Goal: Information Seeking & Learning: Learn about a topic

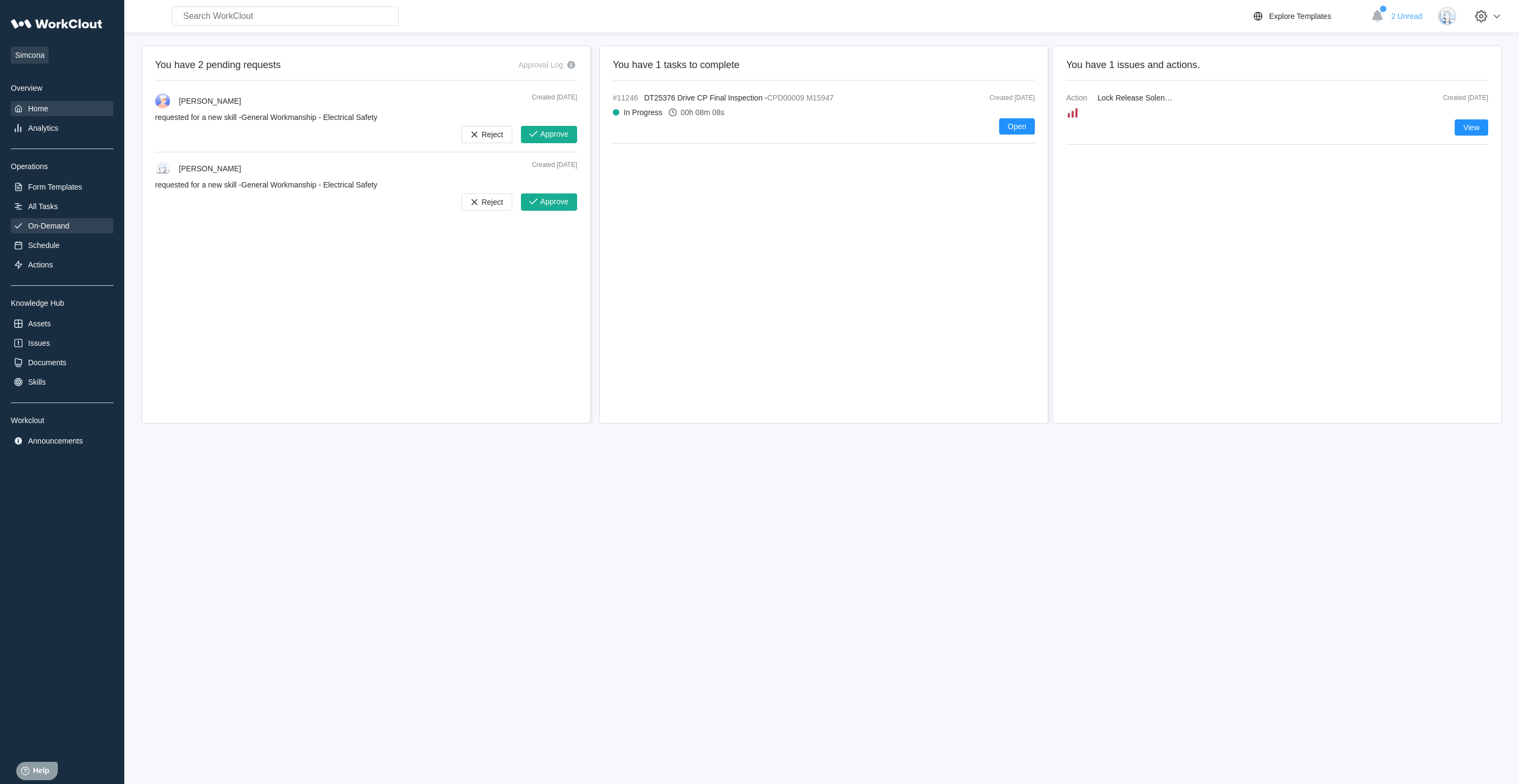
click at [62, 228] on div "On-Demand" at bounding box center [48, 225] width 41 height 9
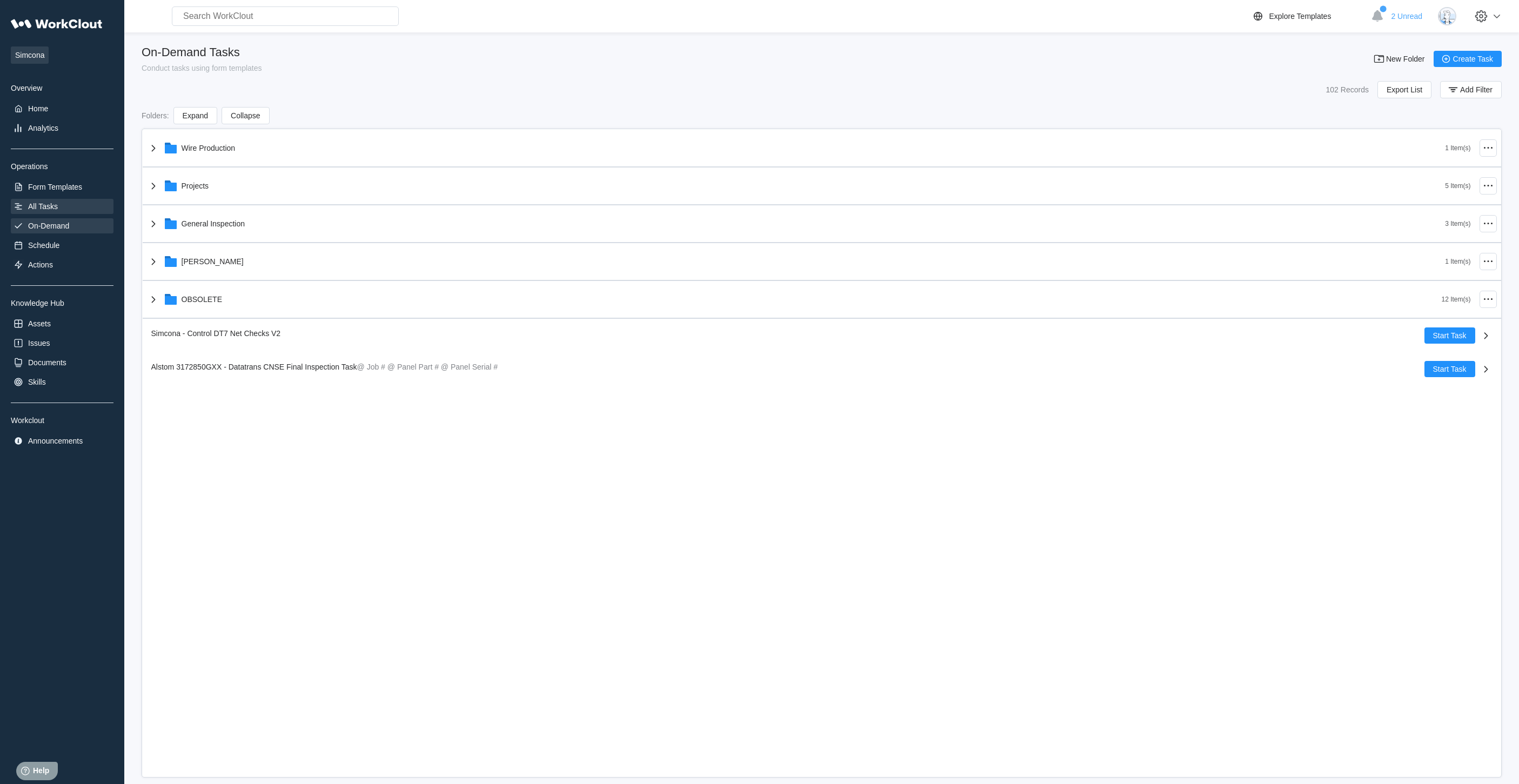
click at [55, 205] on div "All Tasks" at bounding box center [43, 206] width 29 height 9
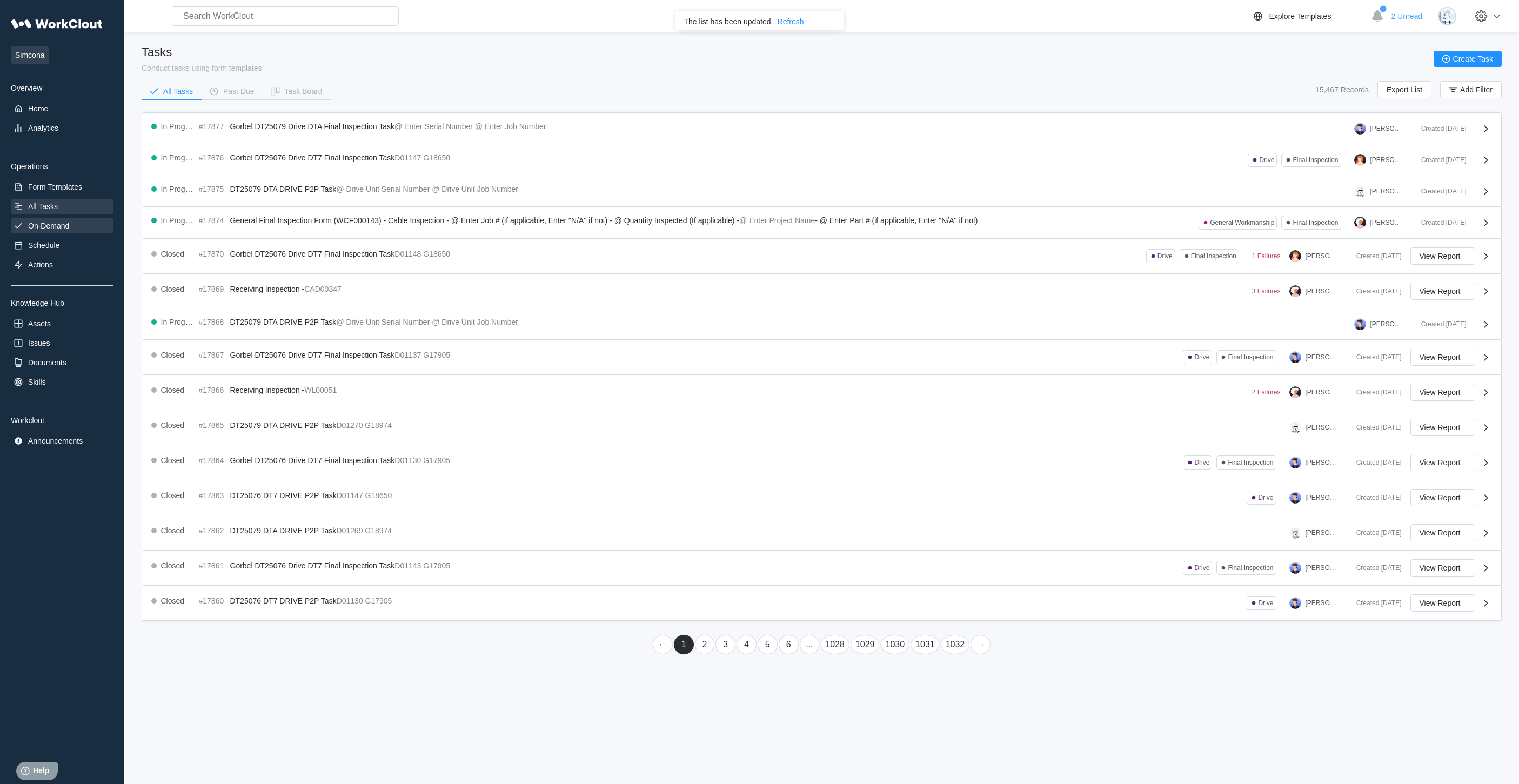
click at [58, 227] on div "On-Demand" at bounding box center [48, 225] width 41 height 9
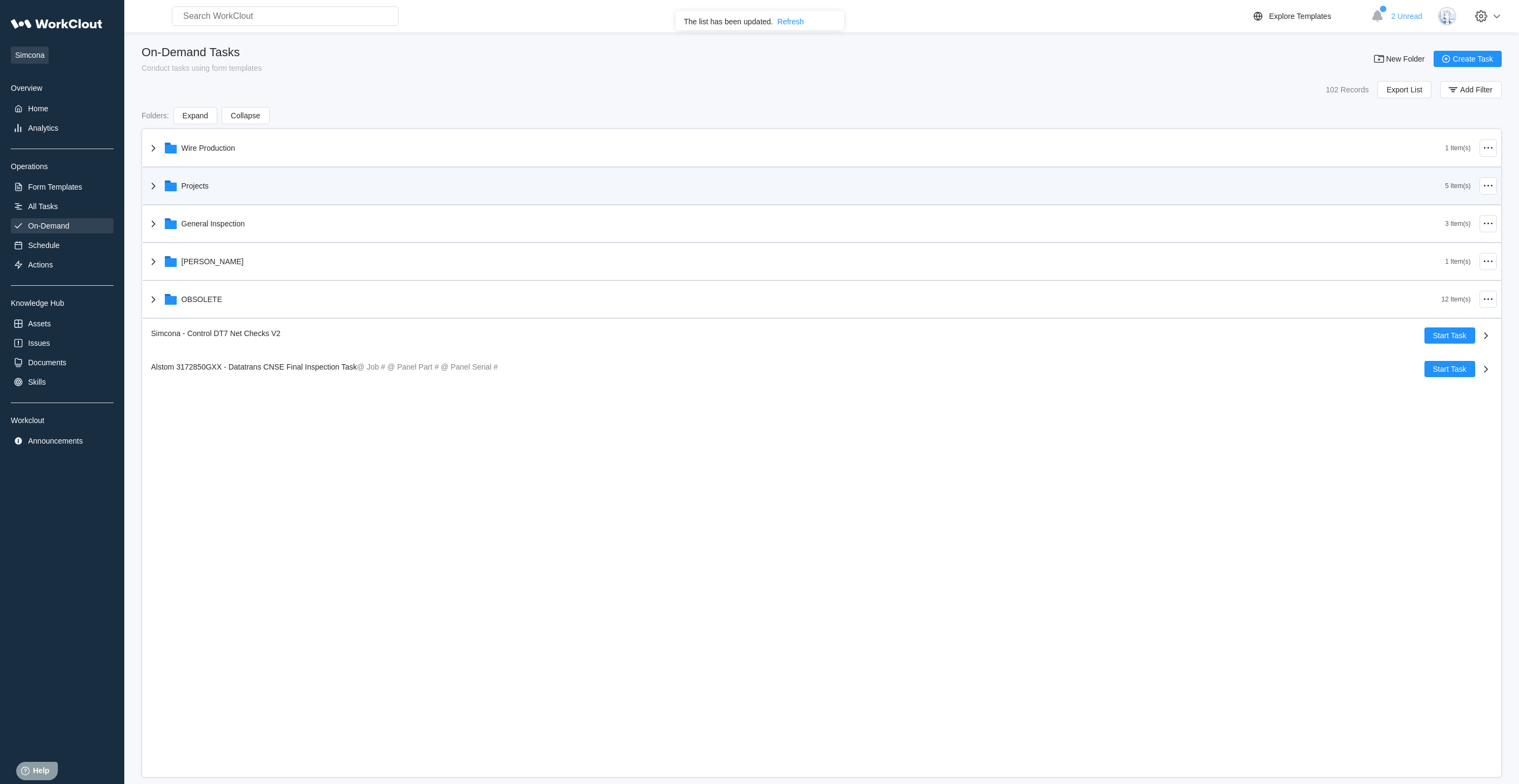
click at [281, 193] on div "Projects" at bounding box center [795, 186] width 1299 height 28
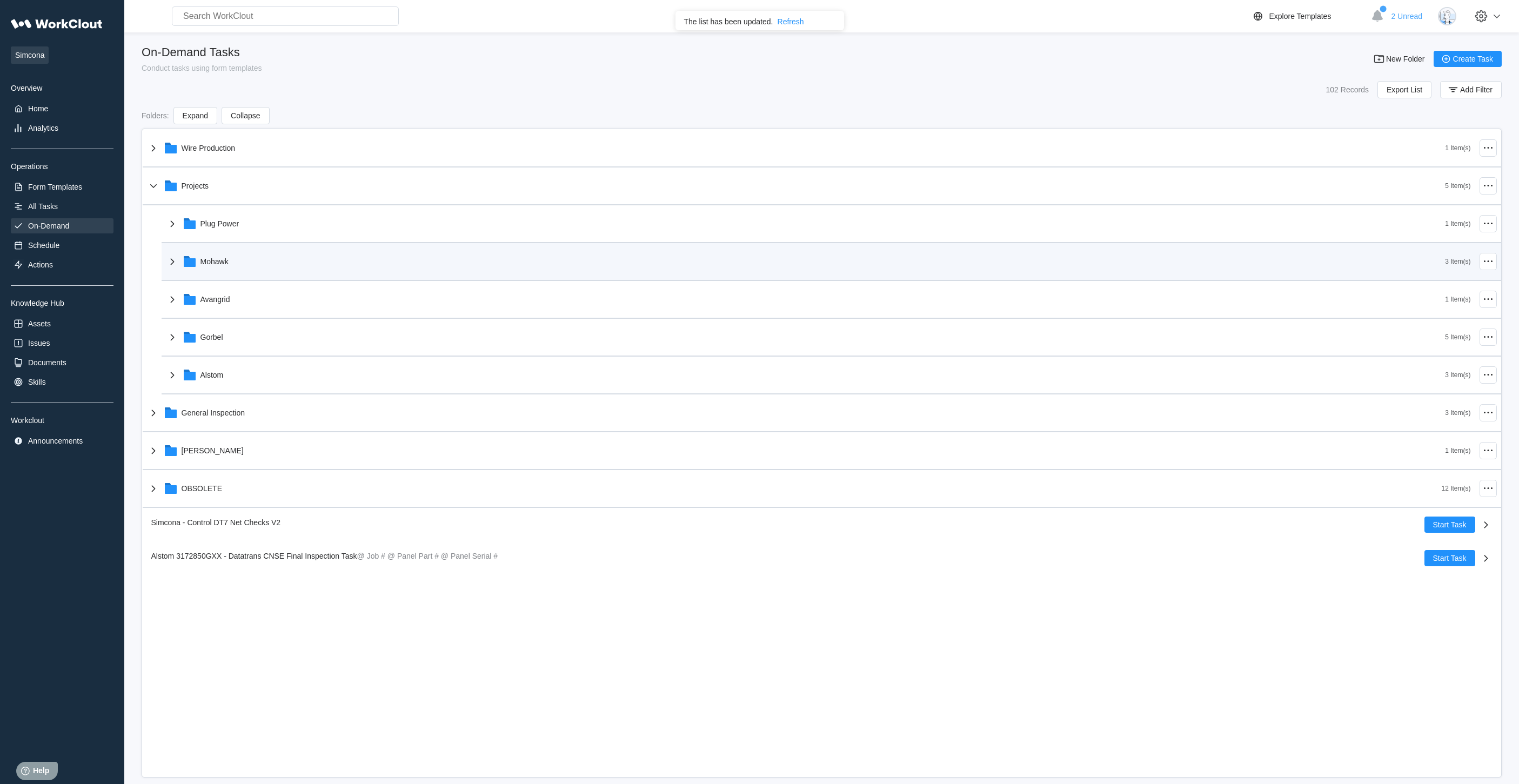
click at [250, 253] on div "Mohawk" at bounding box center [805, 262] width 1280 height 28
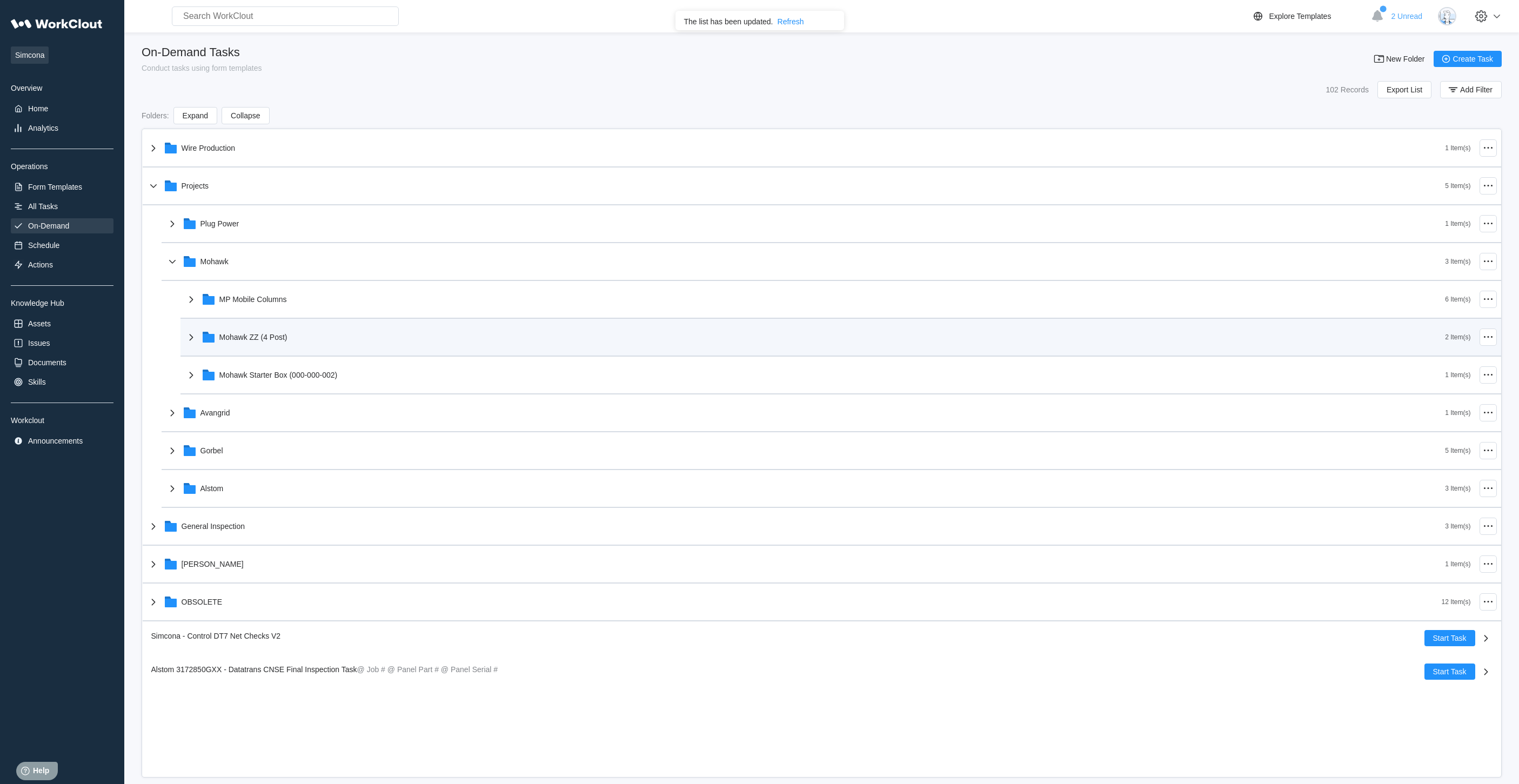
click at [267, 336] on div "Mohawk ZZ (4 Post)" at bounding box center [253, 337] width 68 height 9
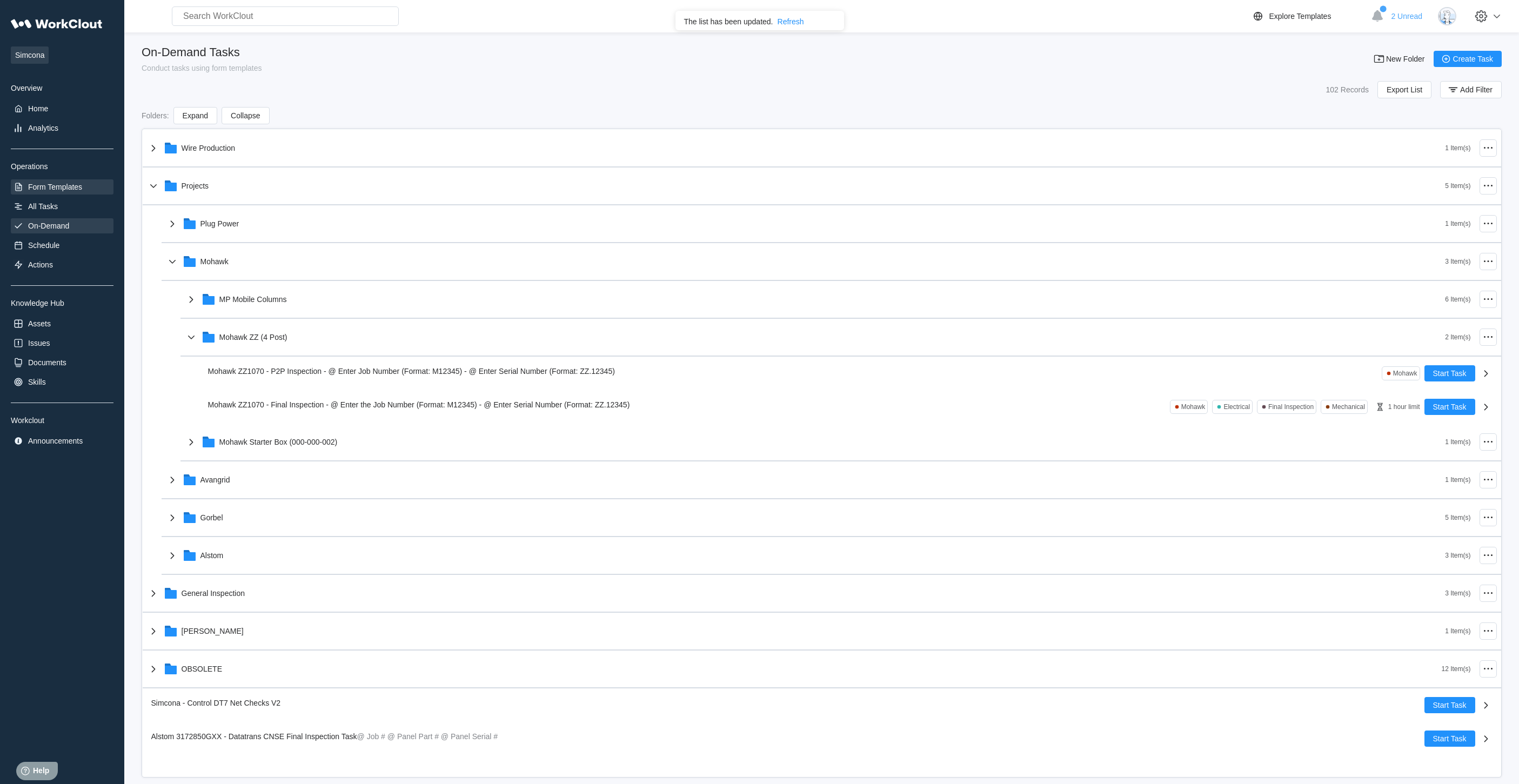
click at [64, 183] on div "Form Templates" at bounding box center [55, 186] width 54 height 9
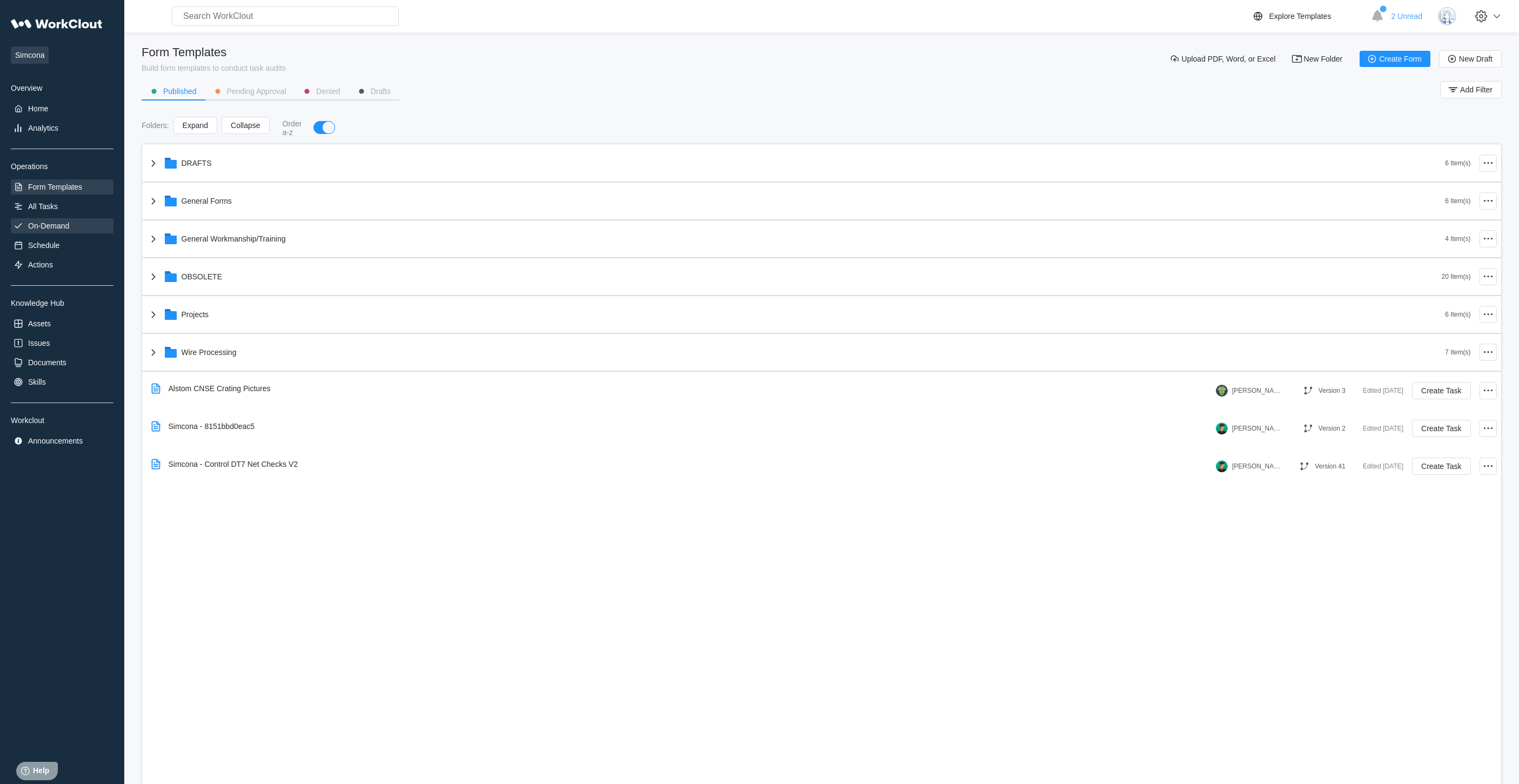
click at [61, 222] on div "On-Demand" at bounding box center [48, 225] width 41 height 9
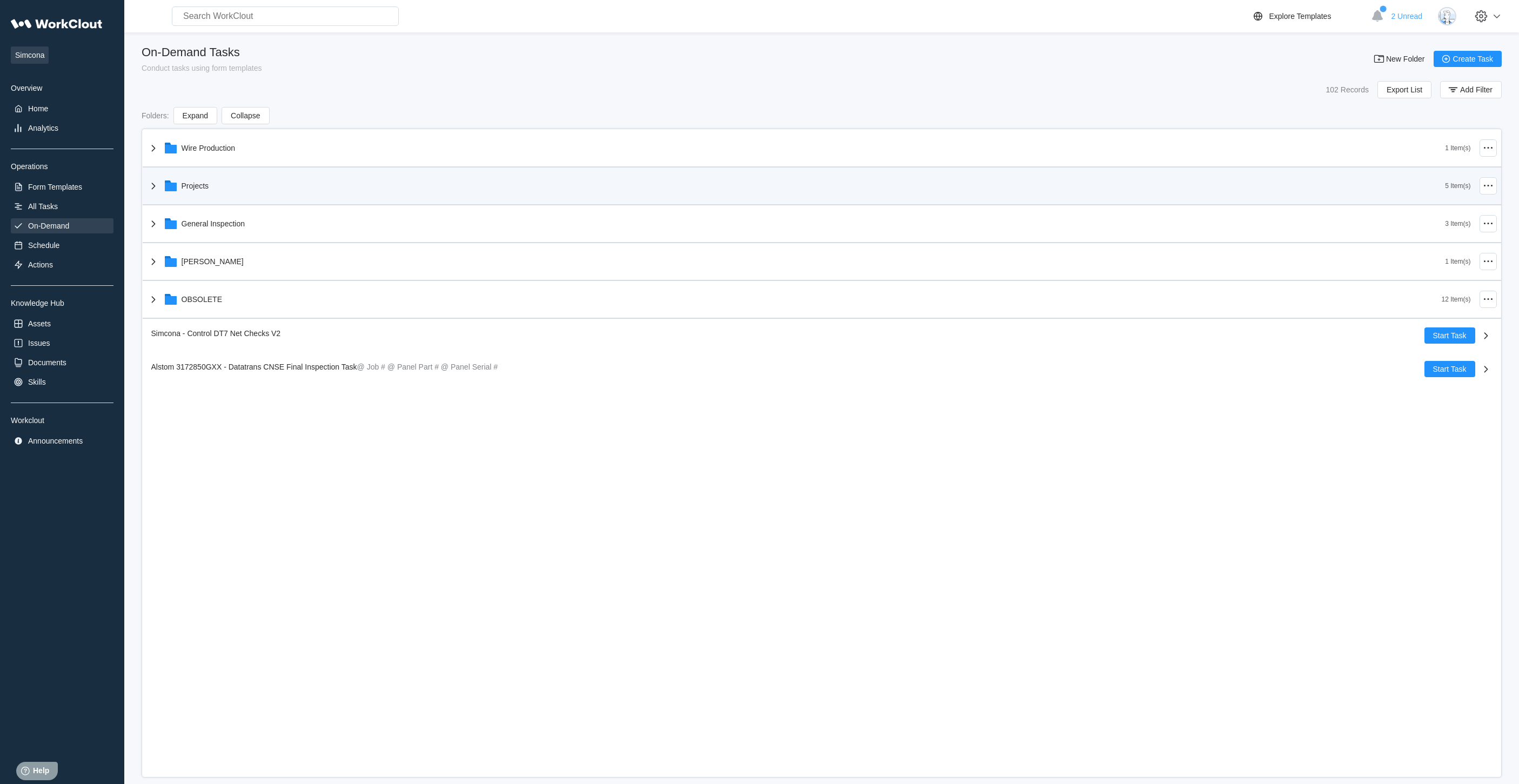
click at [240, 190] on div "Projects" at bounding box center [795, 186] width 1299 height 28
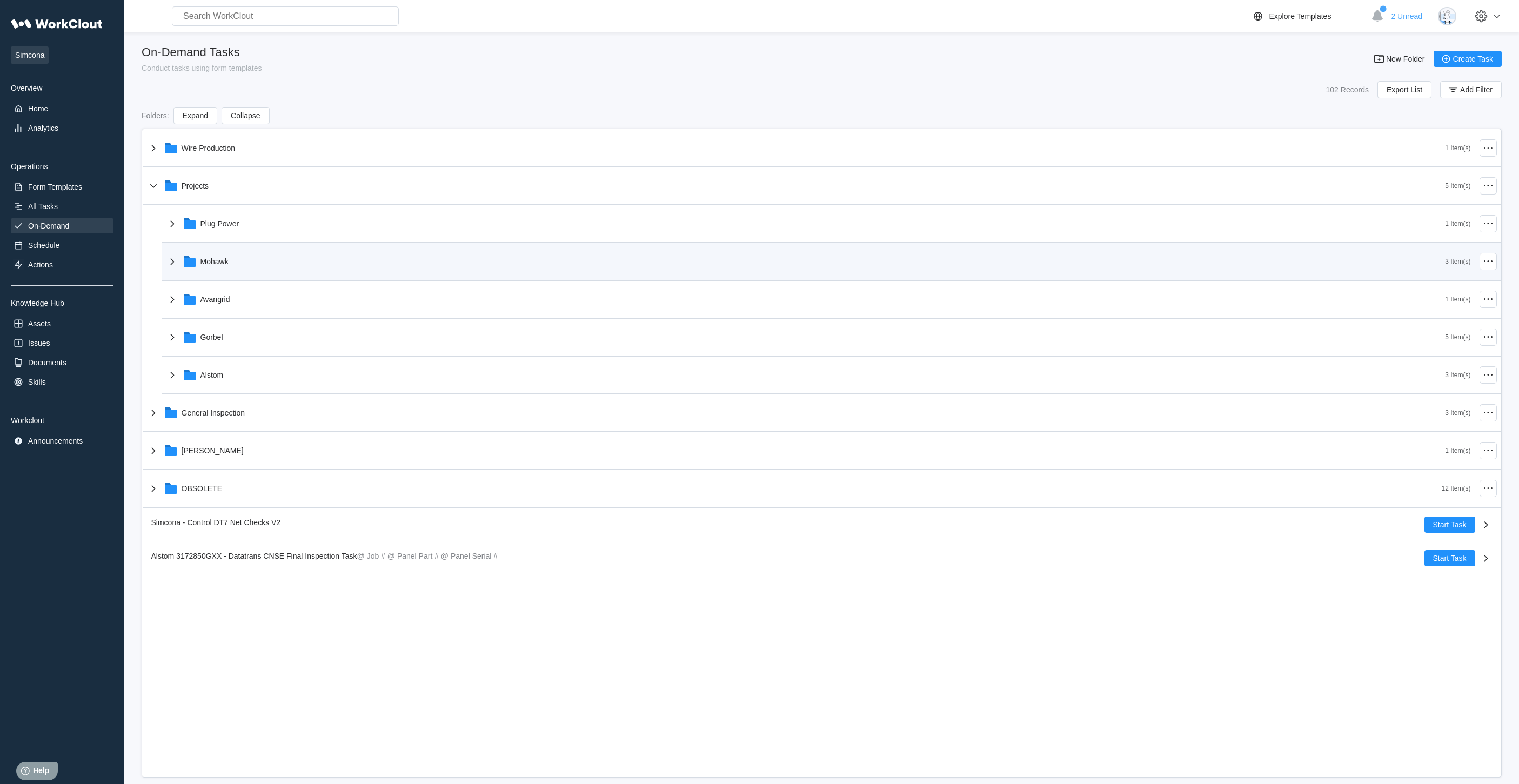
click at [268, 268] on div "Mohawk" at bounding box center [805, 262] width 1280 height 28
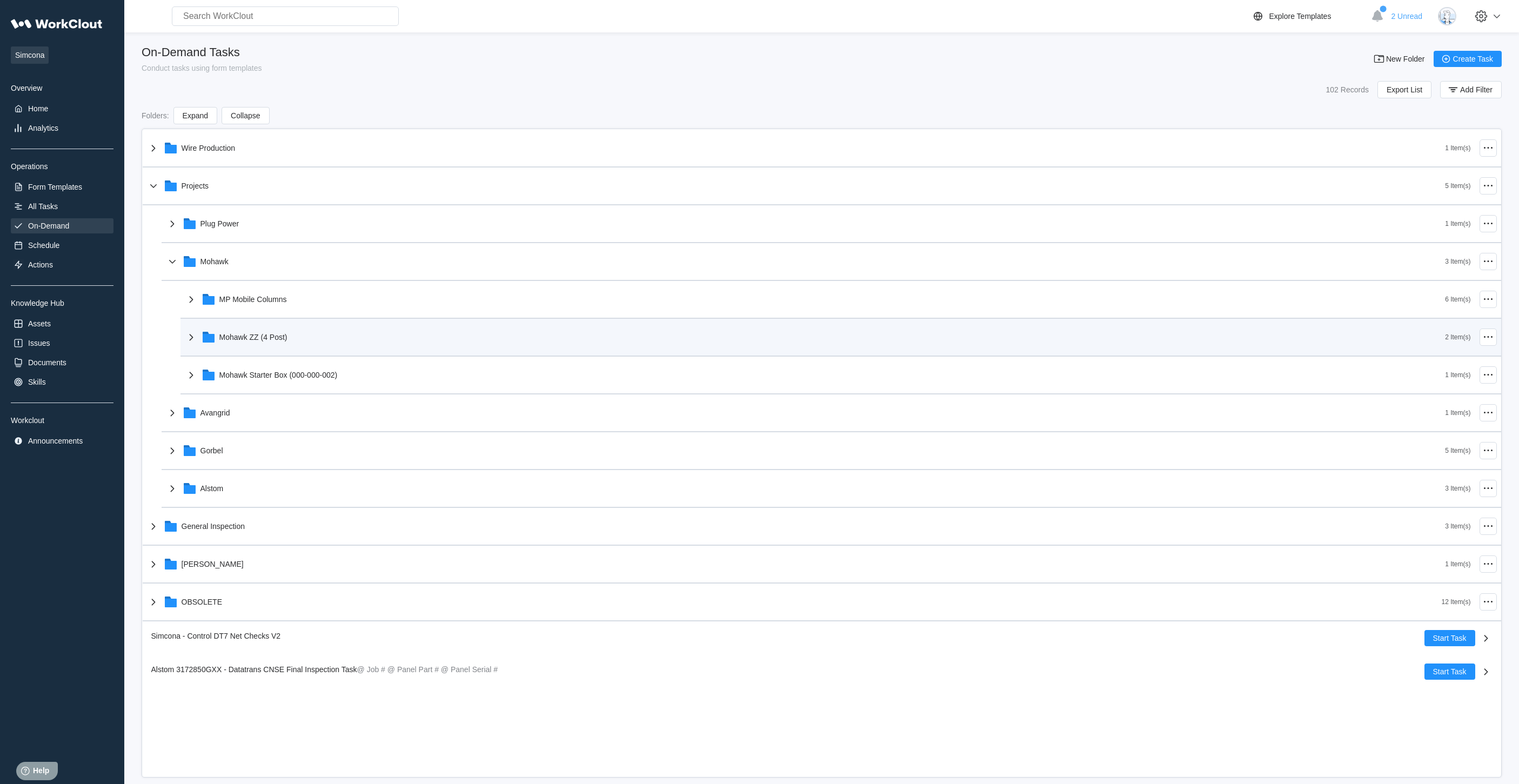
click at [282, 333] on div "Mohawk ZZ (4 Post)" at bounding box center [253, 337] width 68 height 9
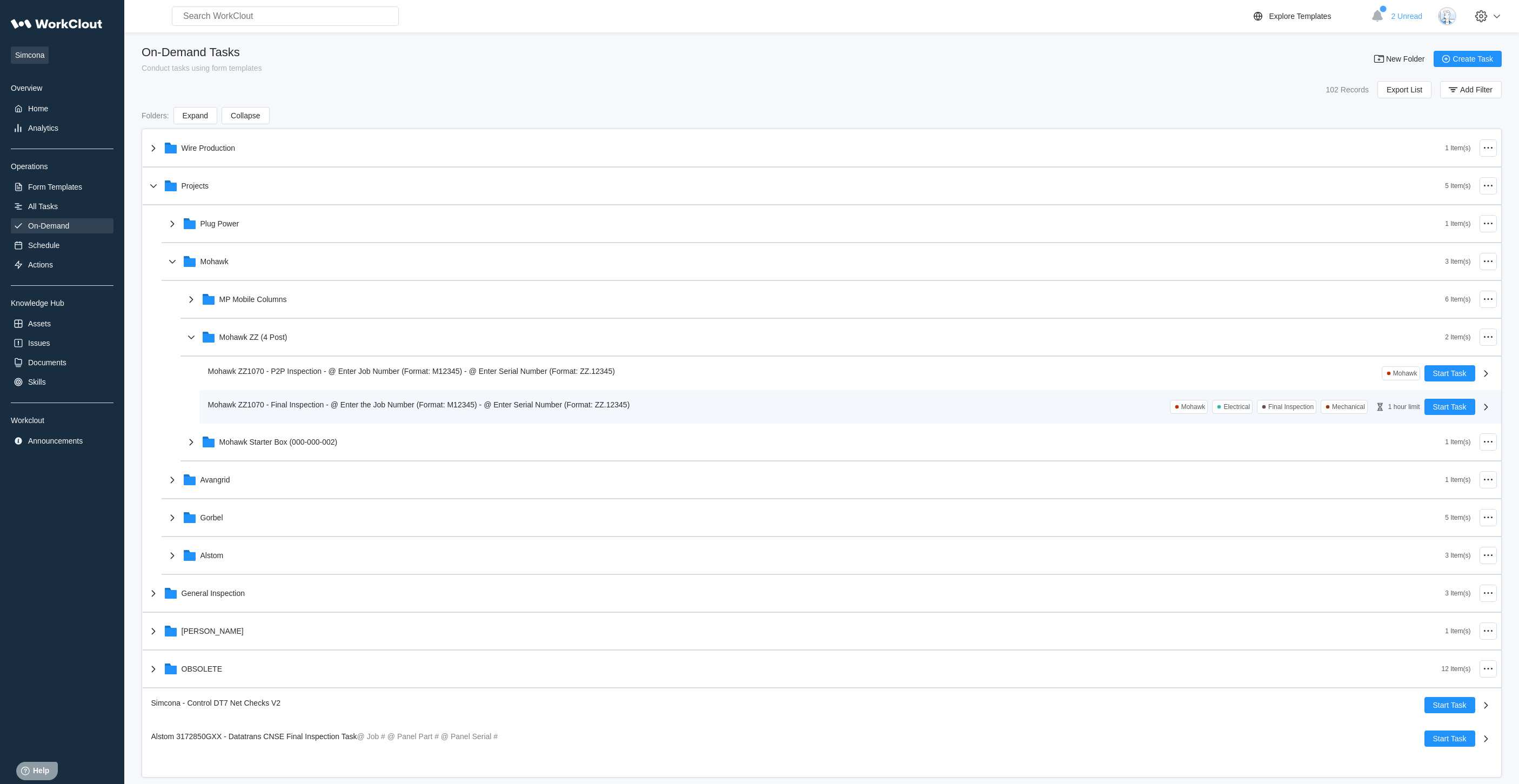
click at [356, 401] on span "Mohawk ZZ1070 - Final Inspection - @ Enter the Job Number (Format: M12345) - @ …" at bounding box center [419, 404] width 422 height 9
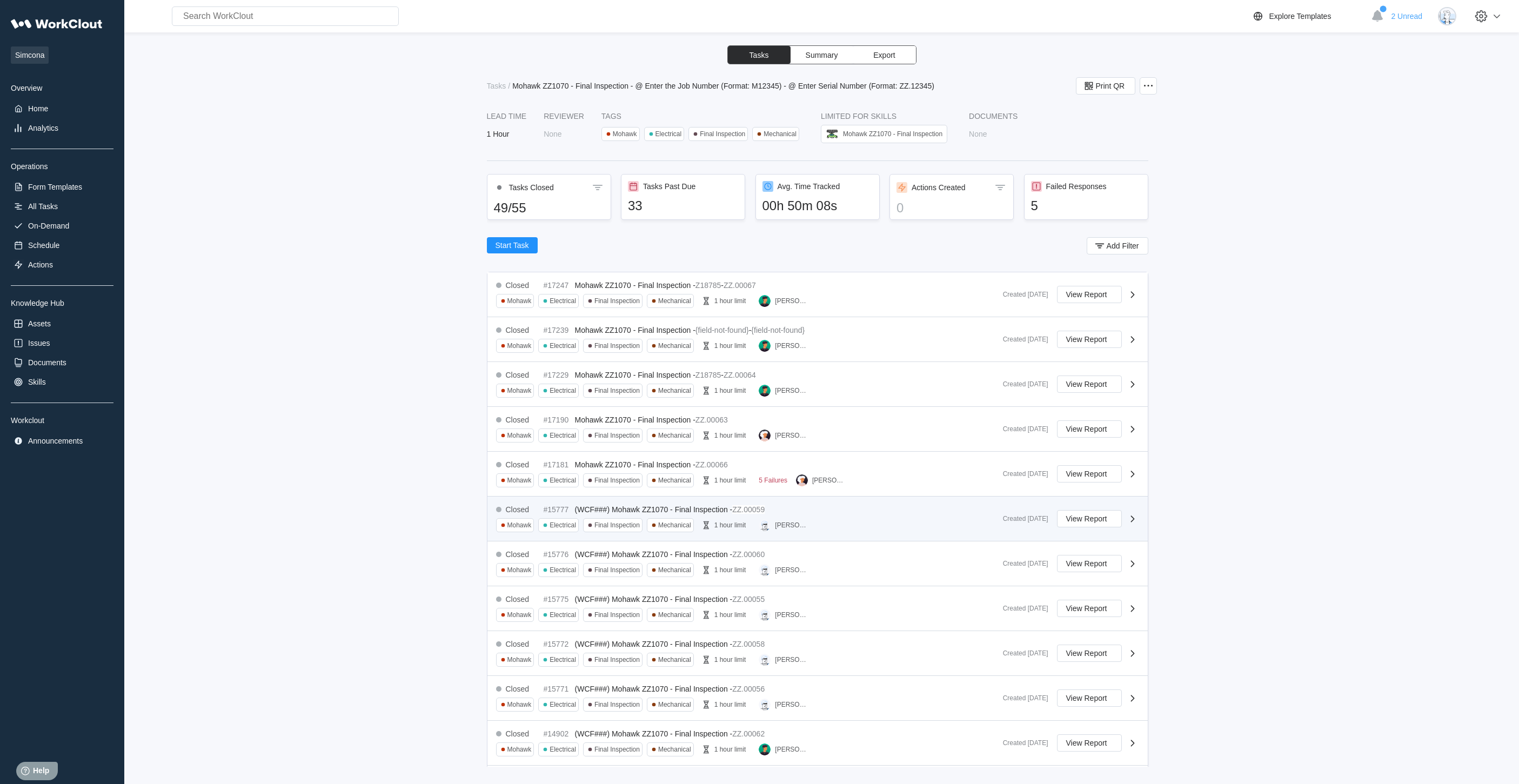
click at [825, 521] on div "Closed #15777 (WCF###) Mohawk ZZ1070 - Final Inspection - ZZ.00059 Mohawk Elect…" at bounding box center [744, 518] width 498 height 27
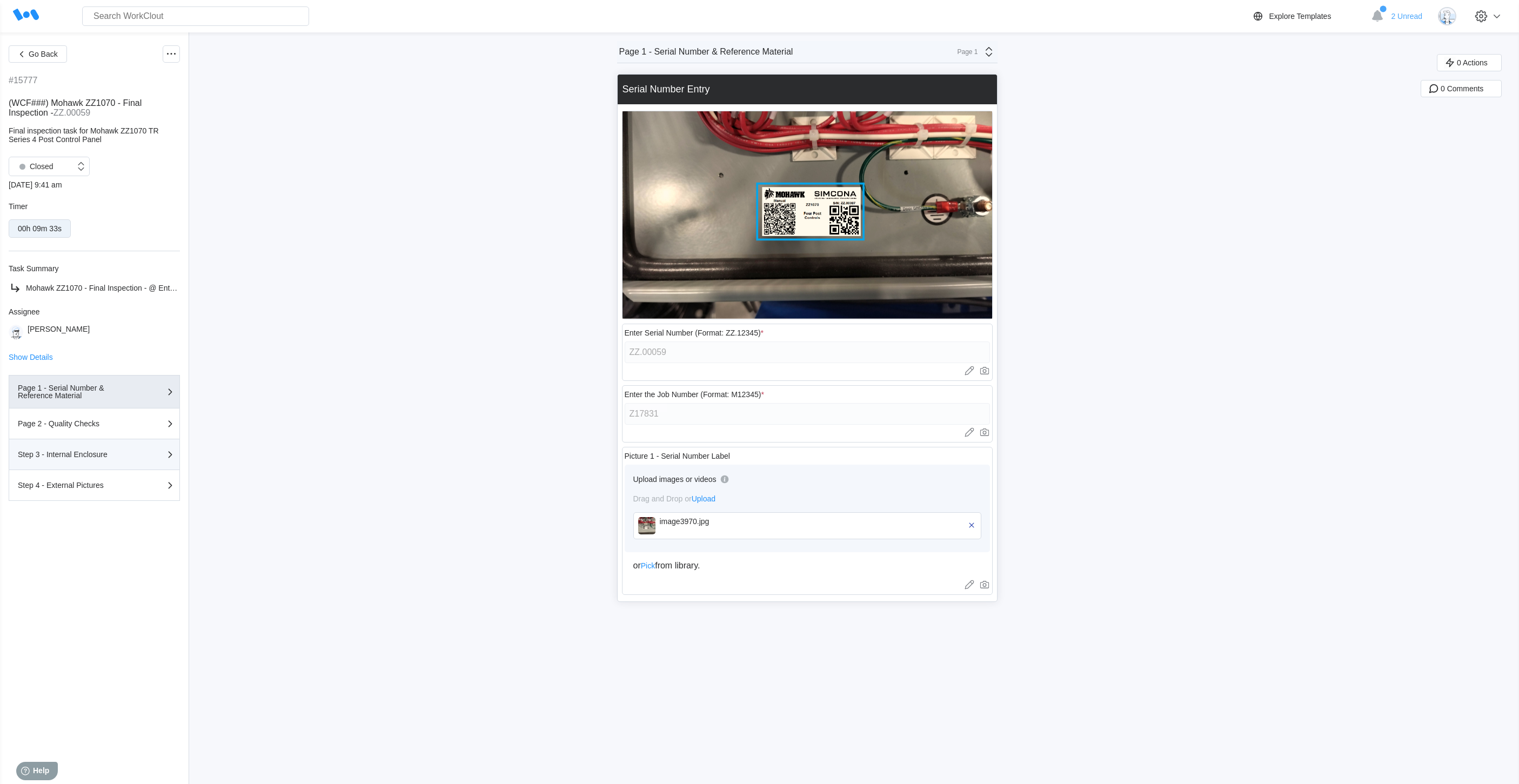
click at [108, 458] on div "Step 3 - Internal Enclosure" at bounding box center [72, 454] width 108 height 8
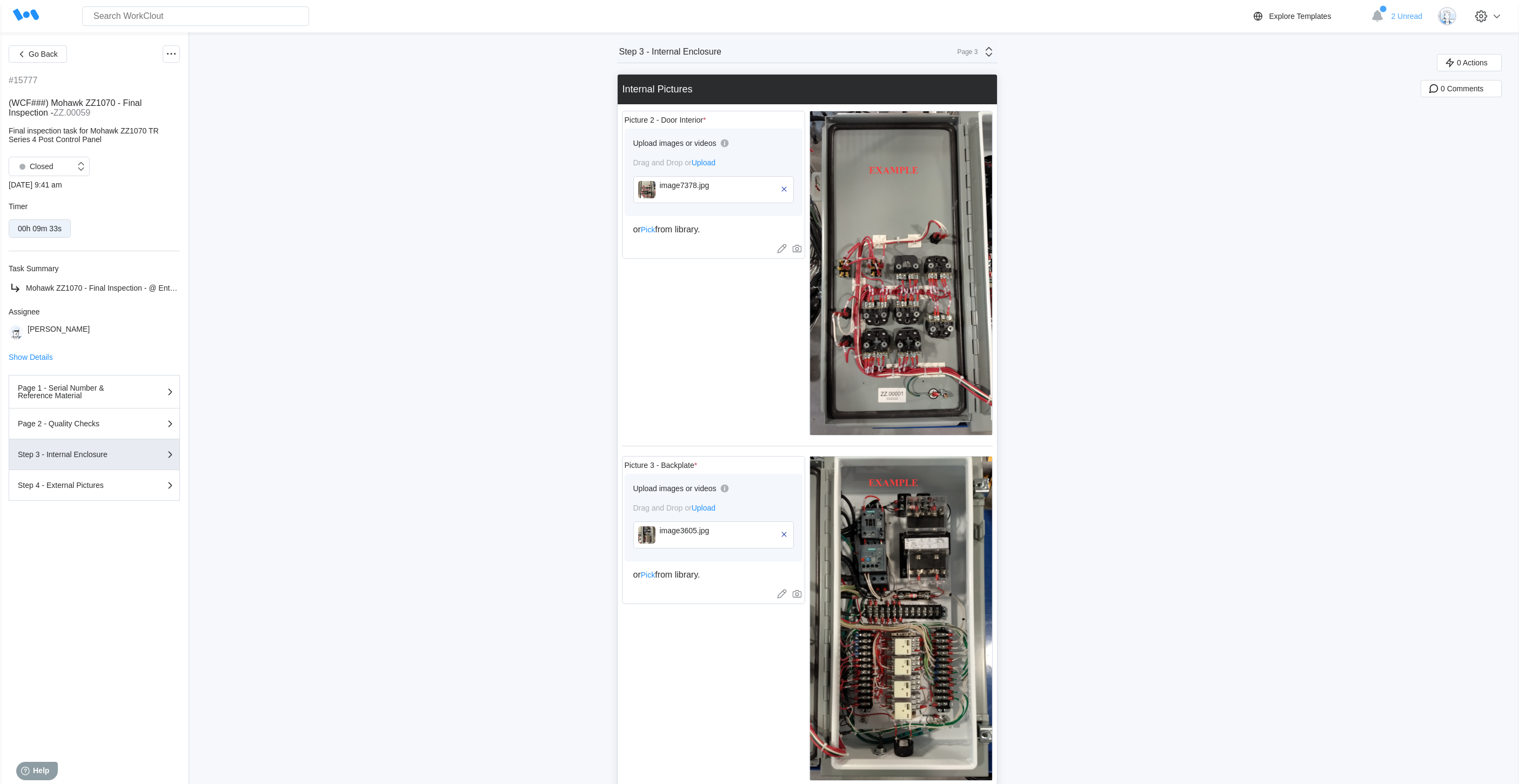
click at [655, 190] on img at bounding box center [647, 189] width 17 height 17
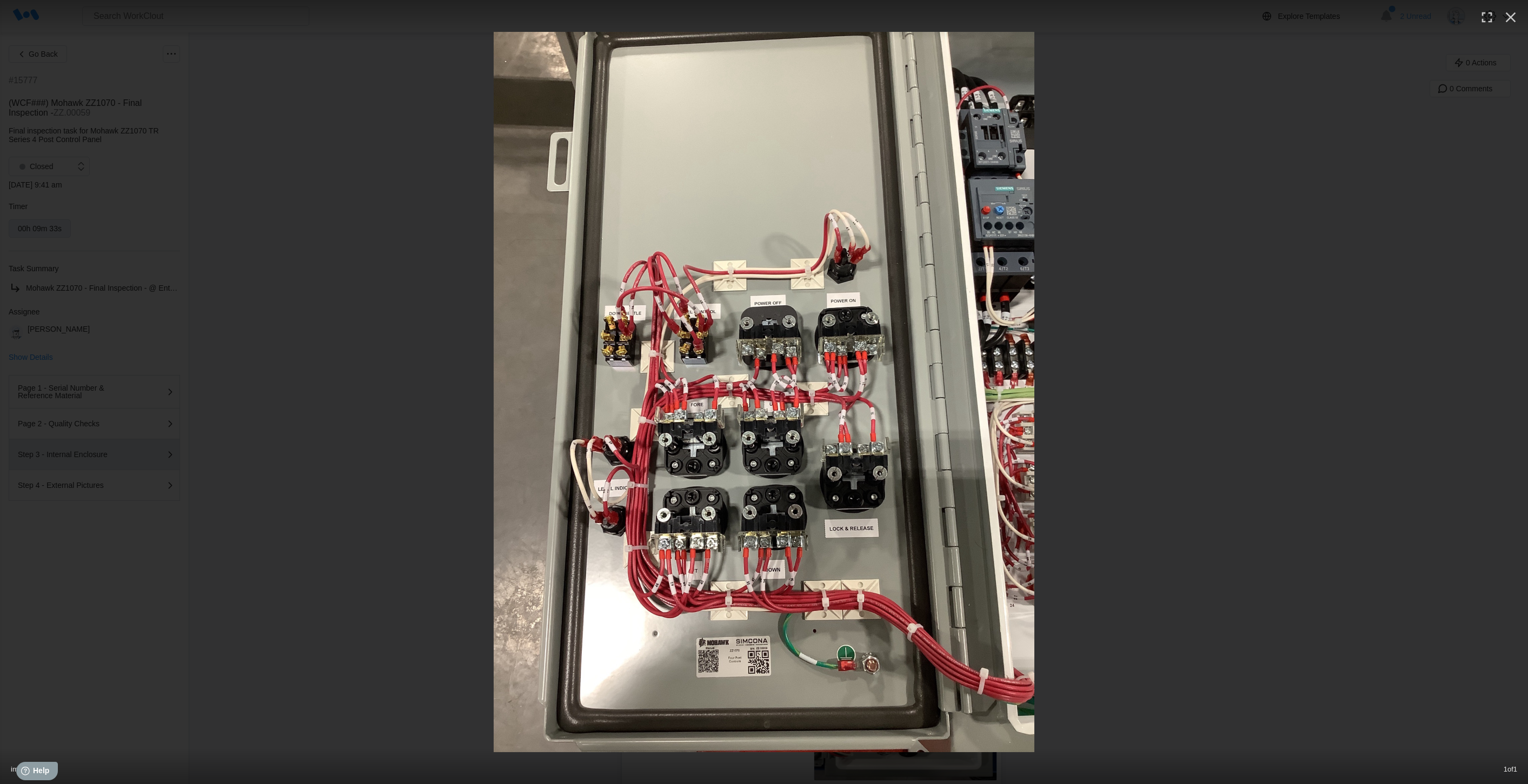
click at [1326, 270] on div at bounding box center [764, 392] width 1528 height 721
click at [1509, 19] on icon "button" at bounding box center [1510, 17] width 10 height 10
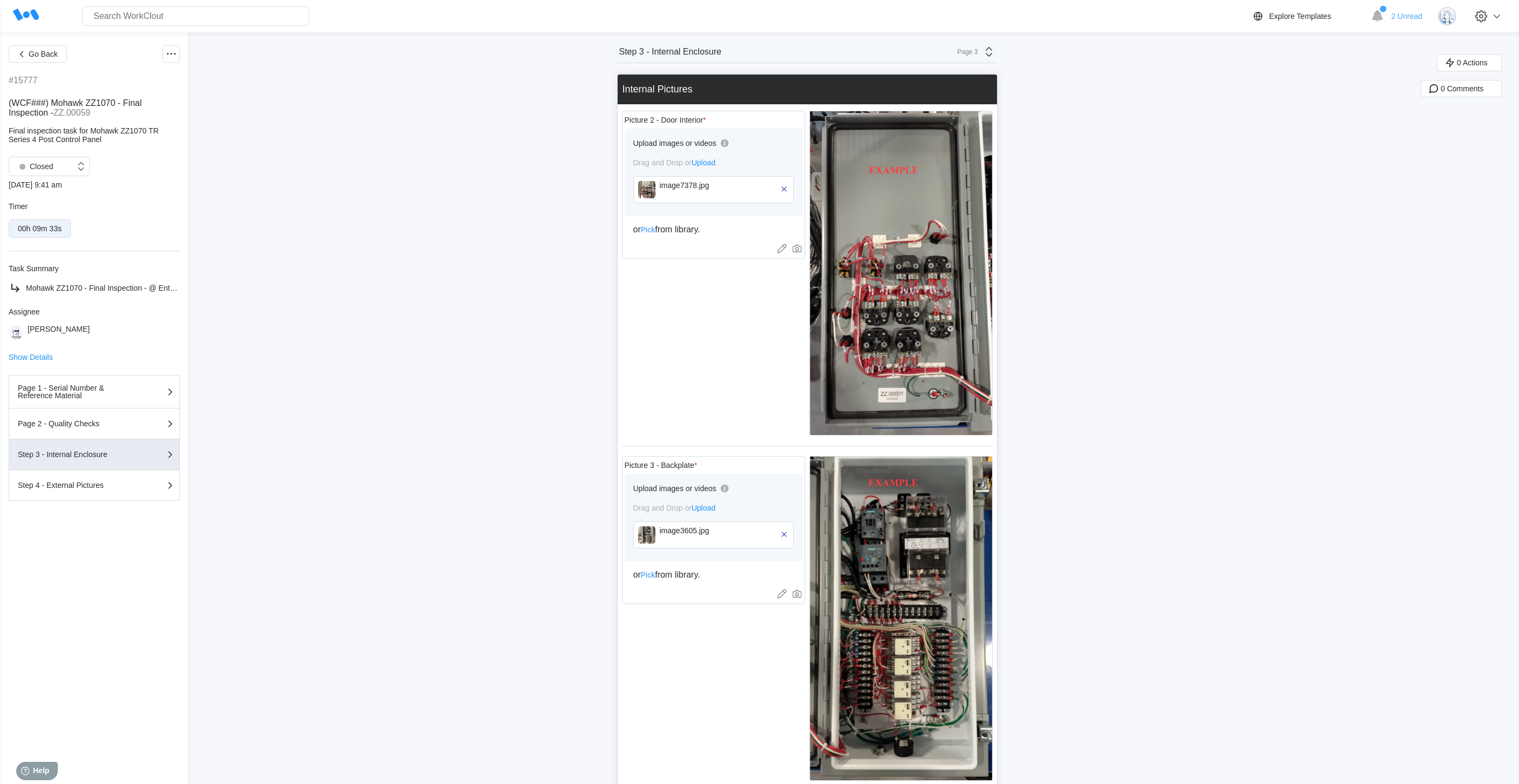
click at [687, 531] on div "image3605.jpg" at bounding box center [720, 530] width 119 height 9
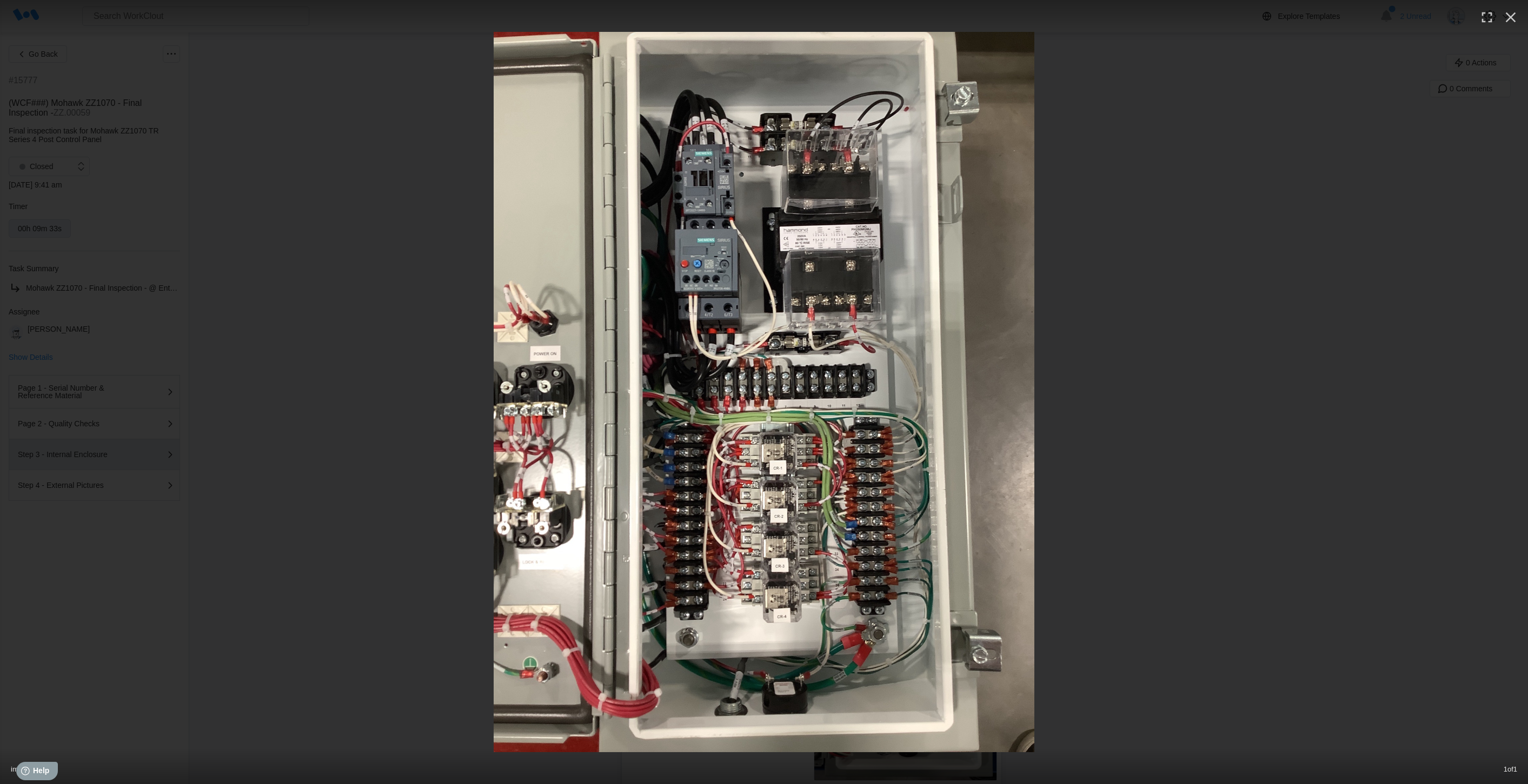
drag, startPoint x: 729, startPoint y: 525, endPoint x: 711, endPoint y: 545, distance: 26.9
click at [711, 545] on img at bounding box center [764, 392] width 540 height 721
click at [1507, 20] on icon "button" at bounding box center [1510, 17] width 10 height 10
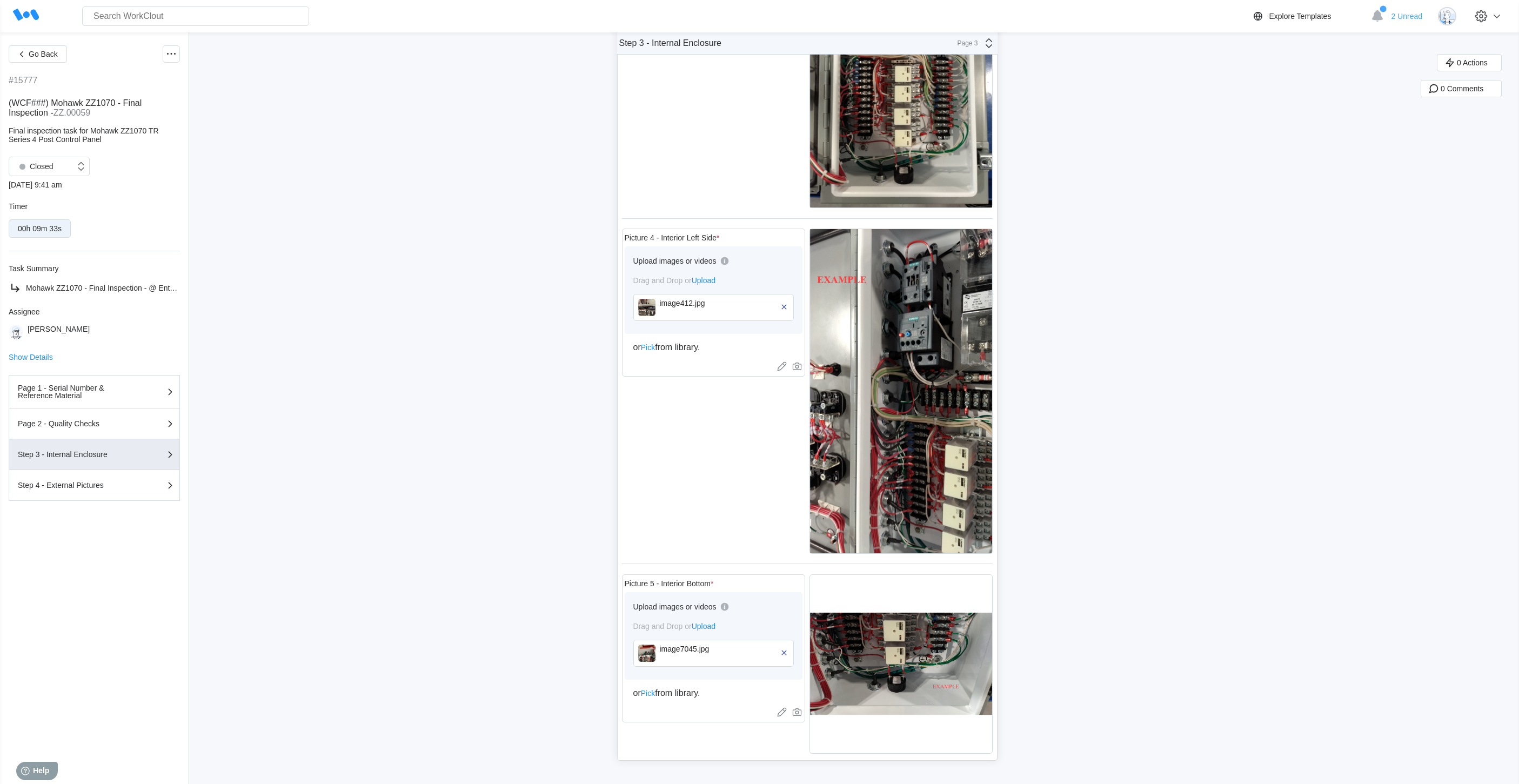
scroll to position [573, 0]
click at [707, 307] on div "image412.jpg" at bounding box center [720, 302] width 119 height 9
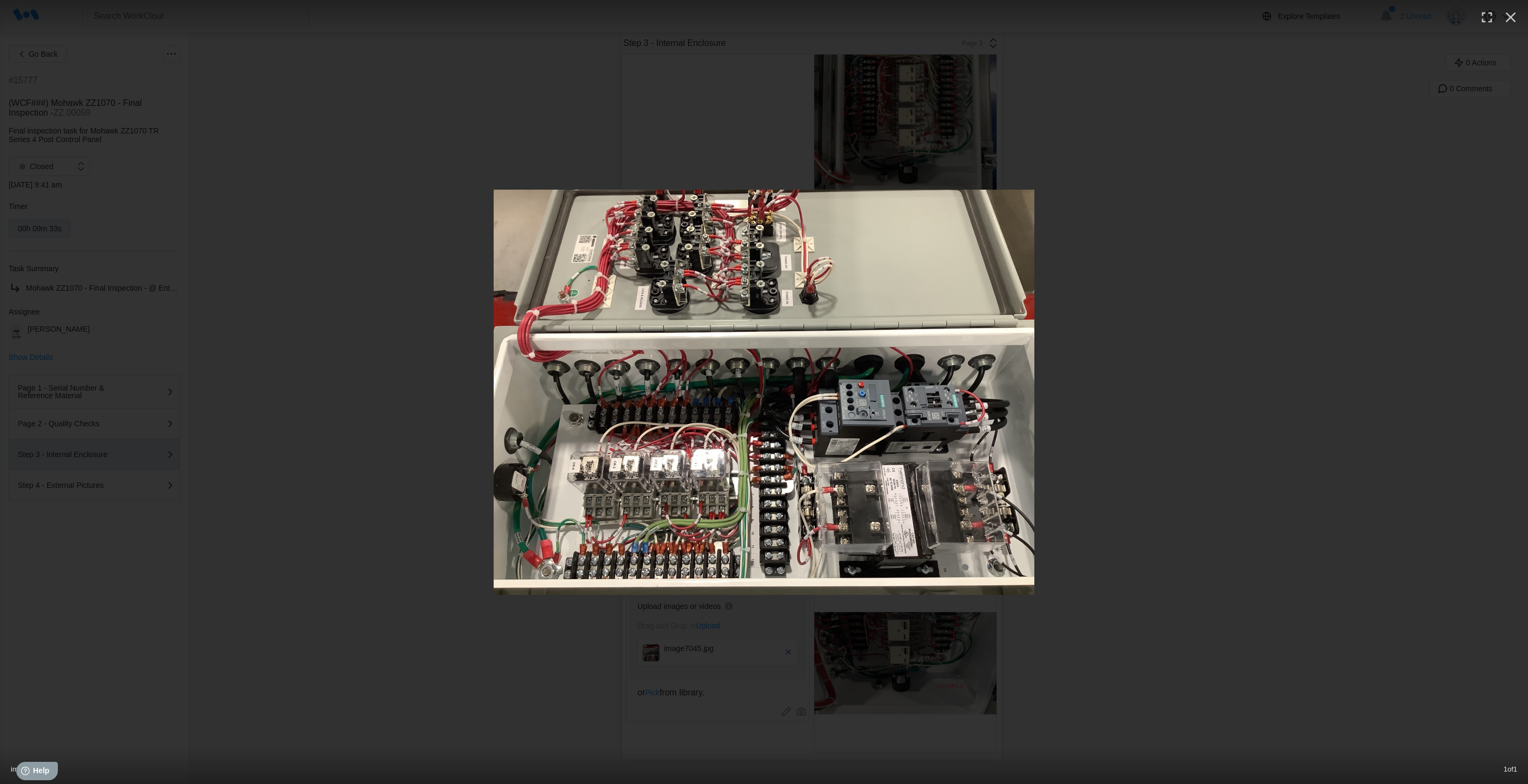
click at [588, 539] on img at bounding box center [764, 392] width 540 height 405
click at [1200, 212] on div at bounding box center [764, 392] width 1528 height 405
click at [1517, 22] on icon "button" at bounding box center [1510, 17] width 17 height 17
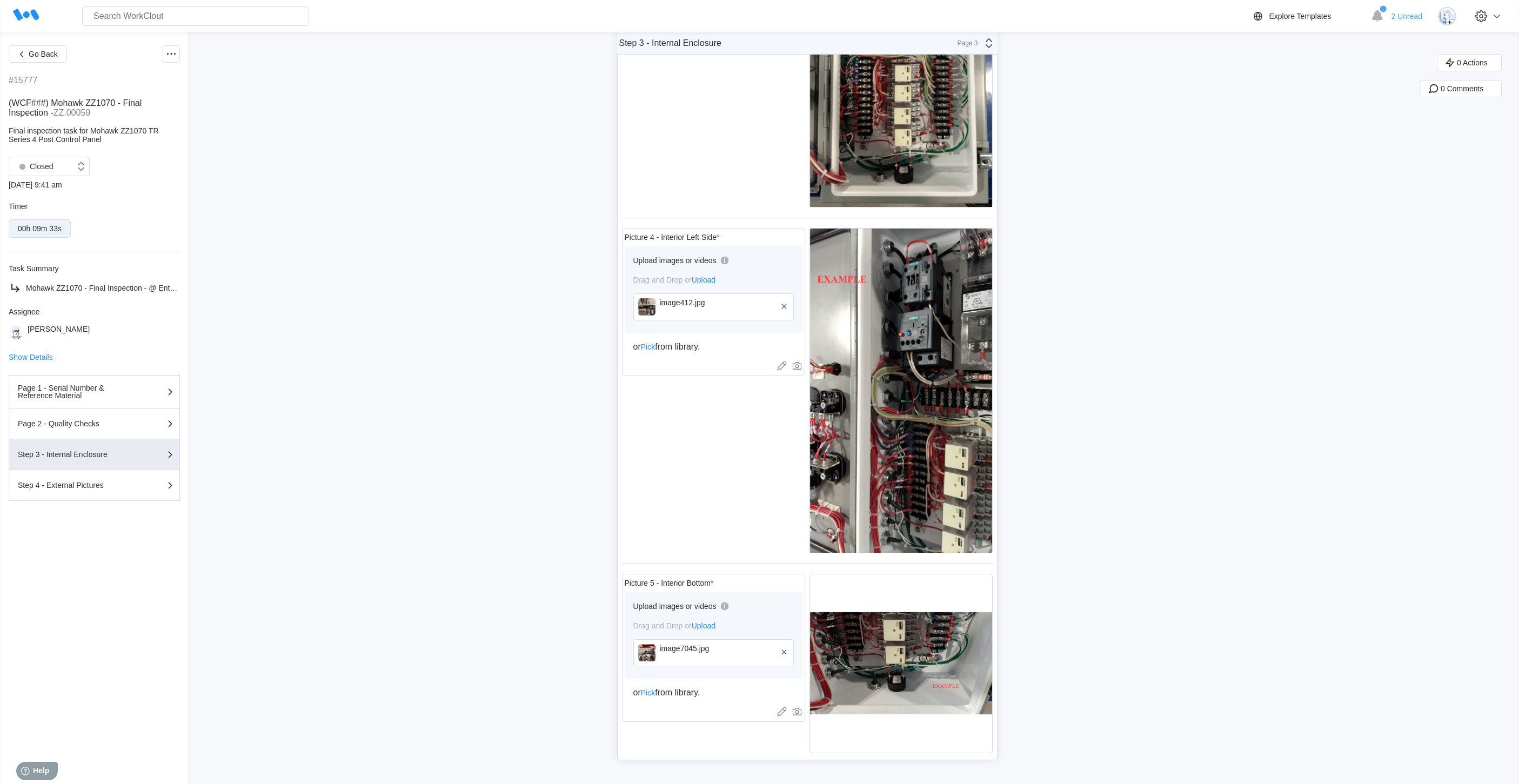
click at [707, 654] on div "image7045.jpg" at bounding box center [720, 653] width 119 height 17
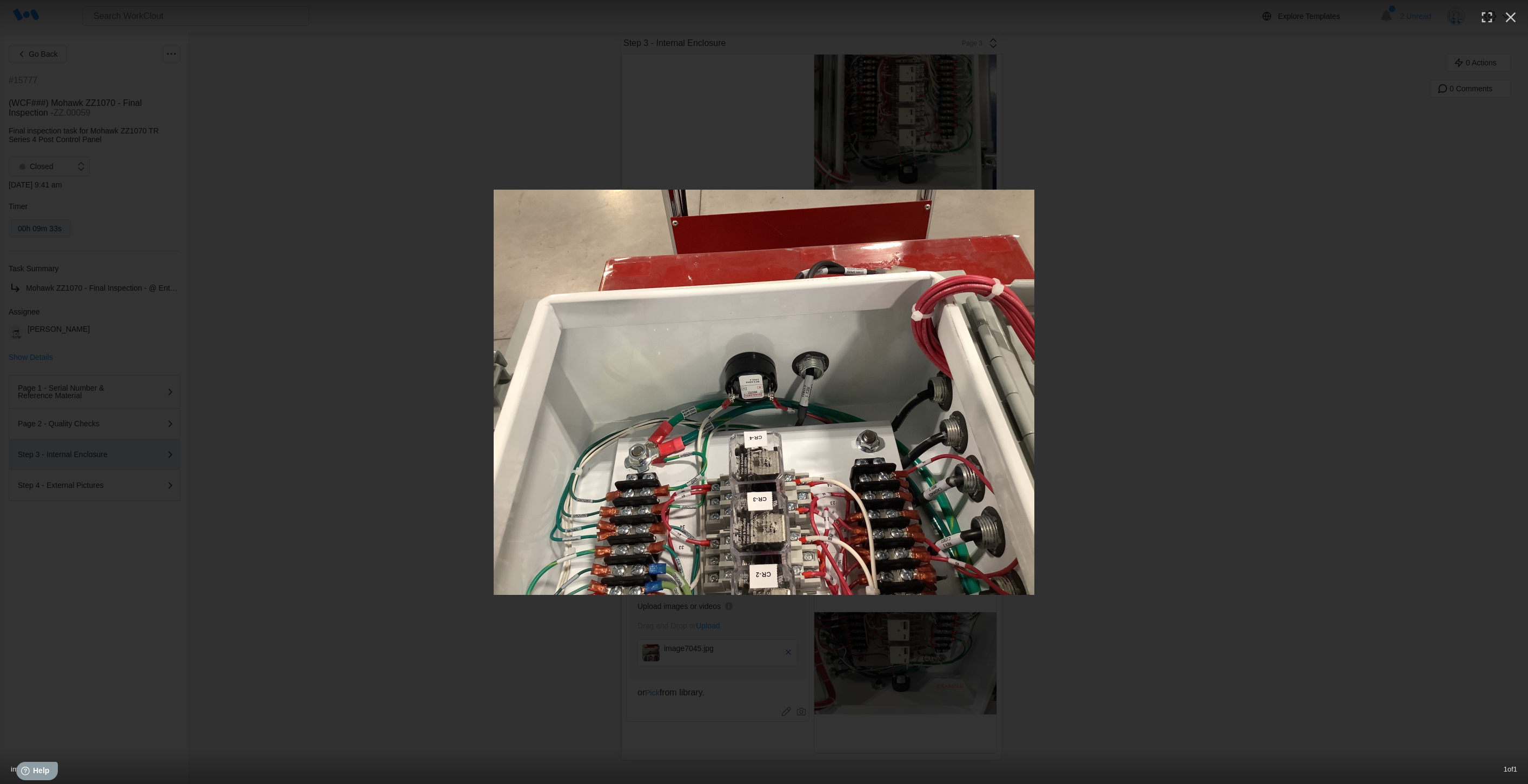
click at [1262, 273] on div at bounding box center [764, 392] width 1528 height 405
click at [1505, 19] on icon "button" at bounding box center [1510, 17] width 17 height 17
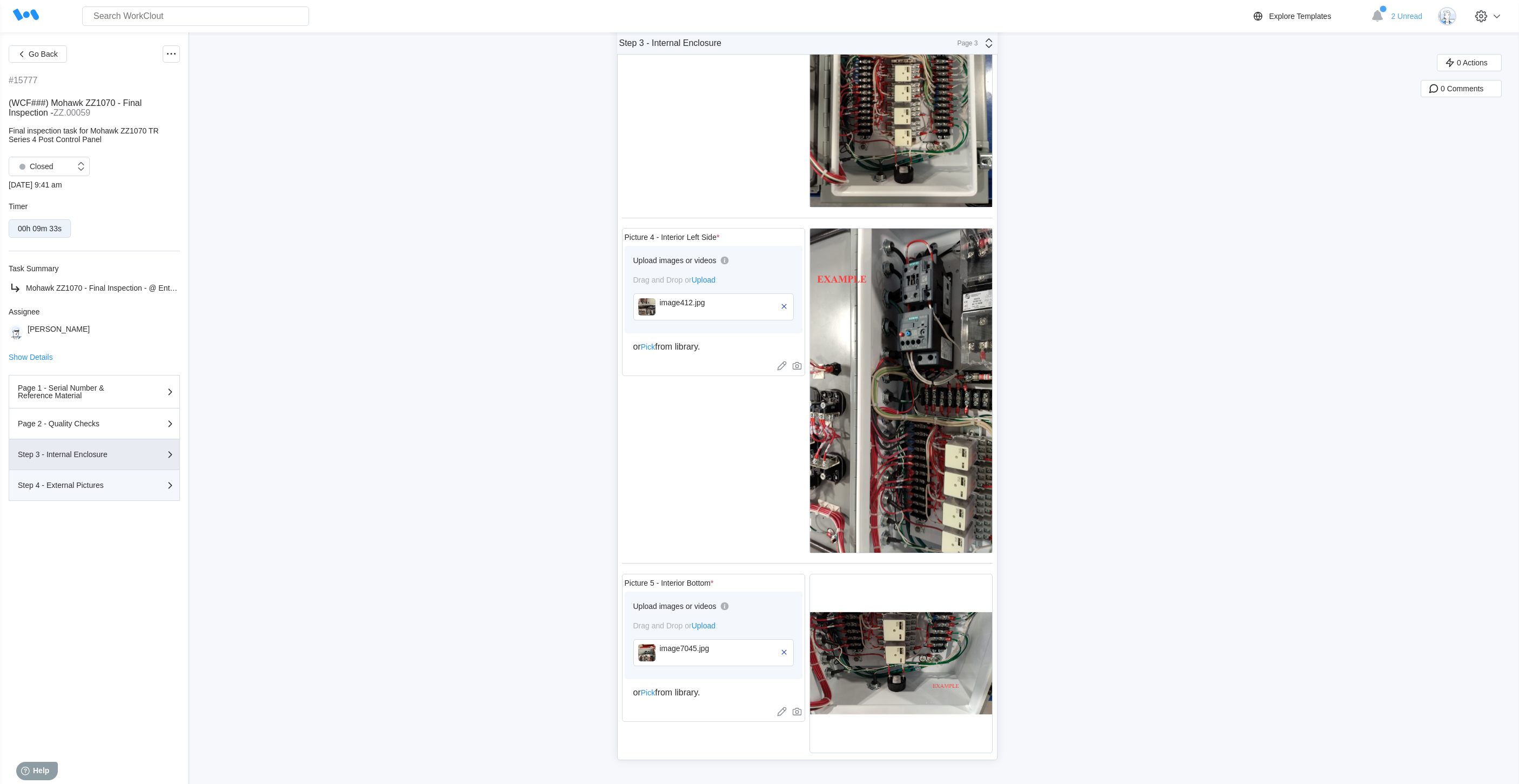
click at [119, 492] on button "Step 4 - External Pictures" at bounding box center [94, 485] width 171 height 31
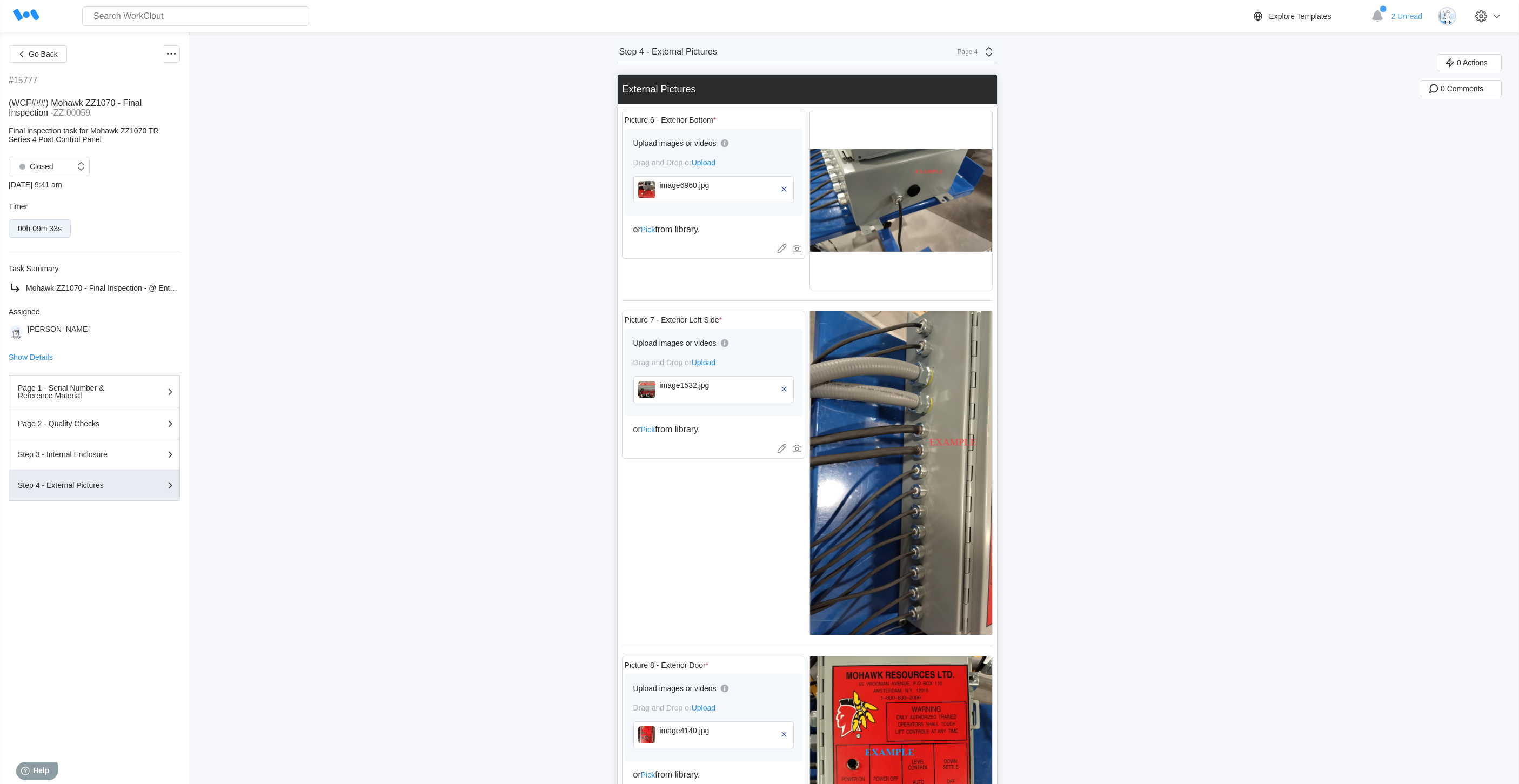
scroll to position [514, 0]
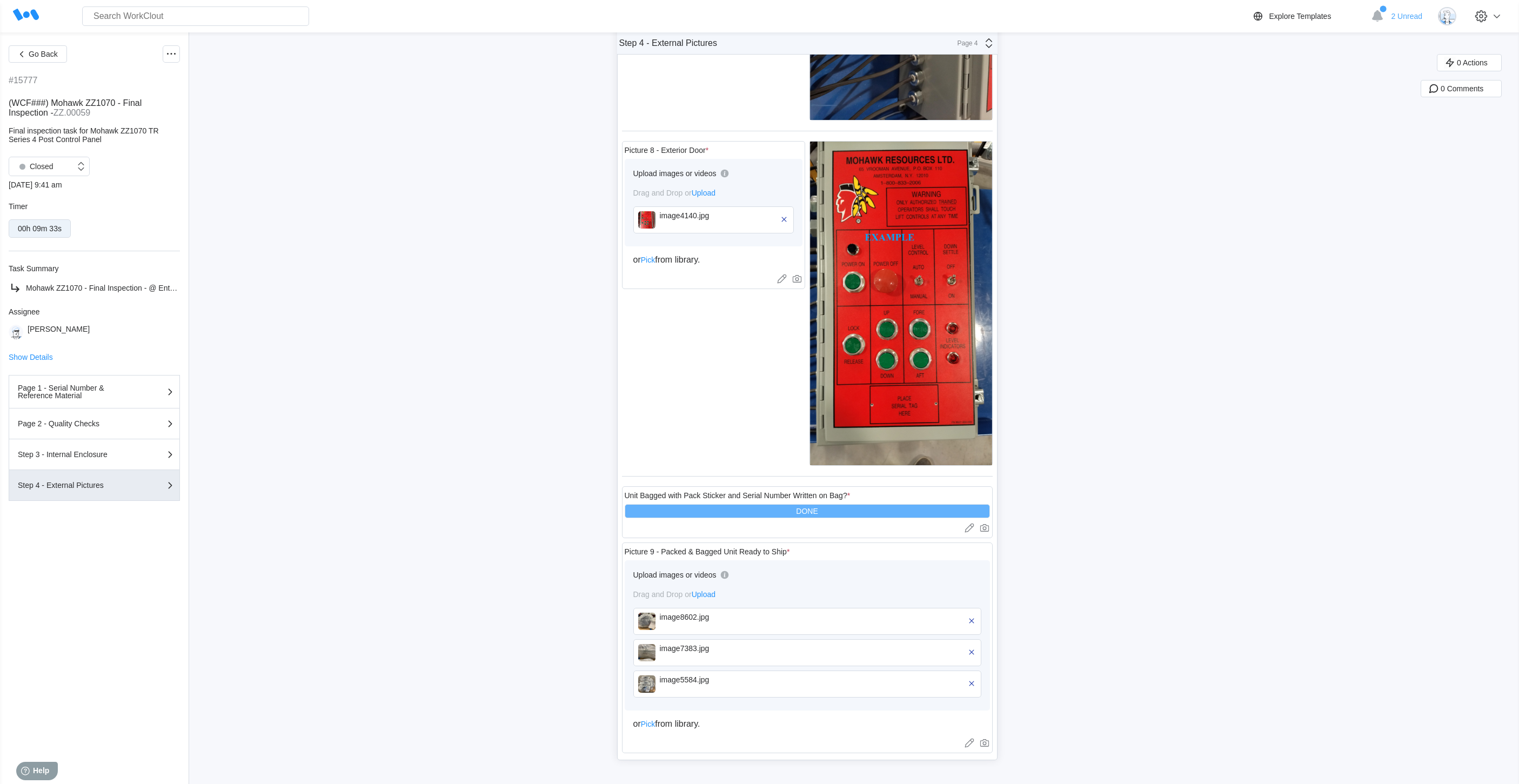
click at [695, 683] on div "image5584.jpg" at bounding box center [722, 679] width 124 height 9
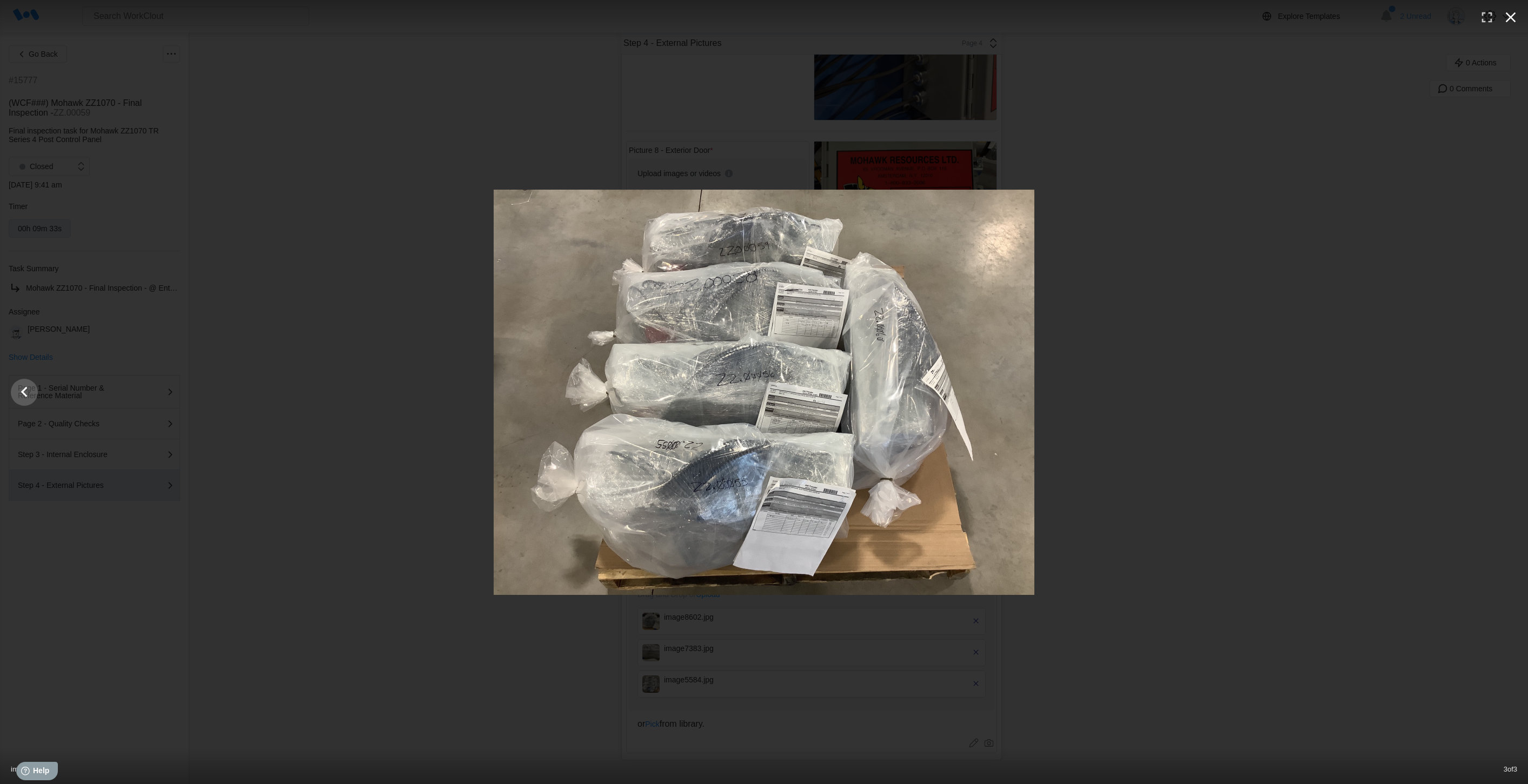
click at [1505, 15] on icon "button" at bounding box center [1510, 17] width 17 height 17
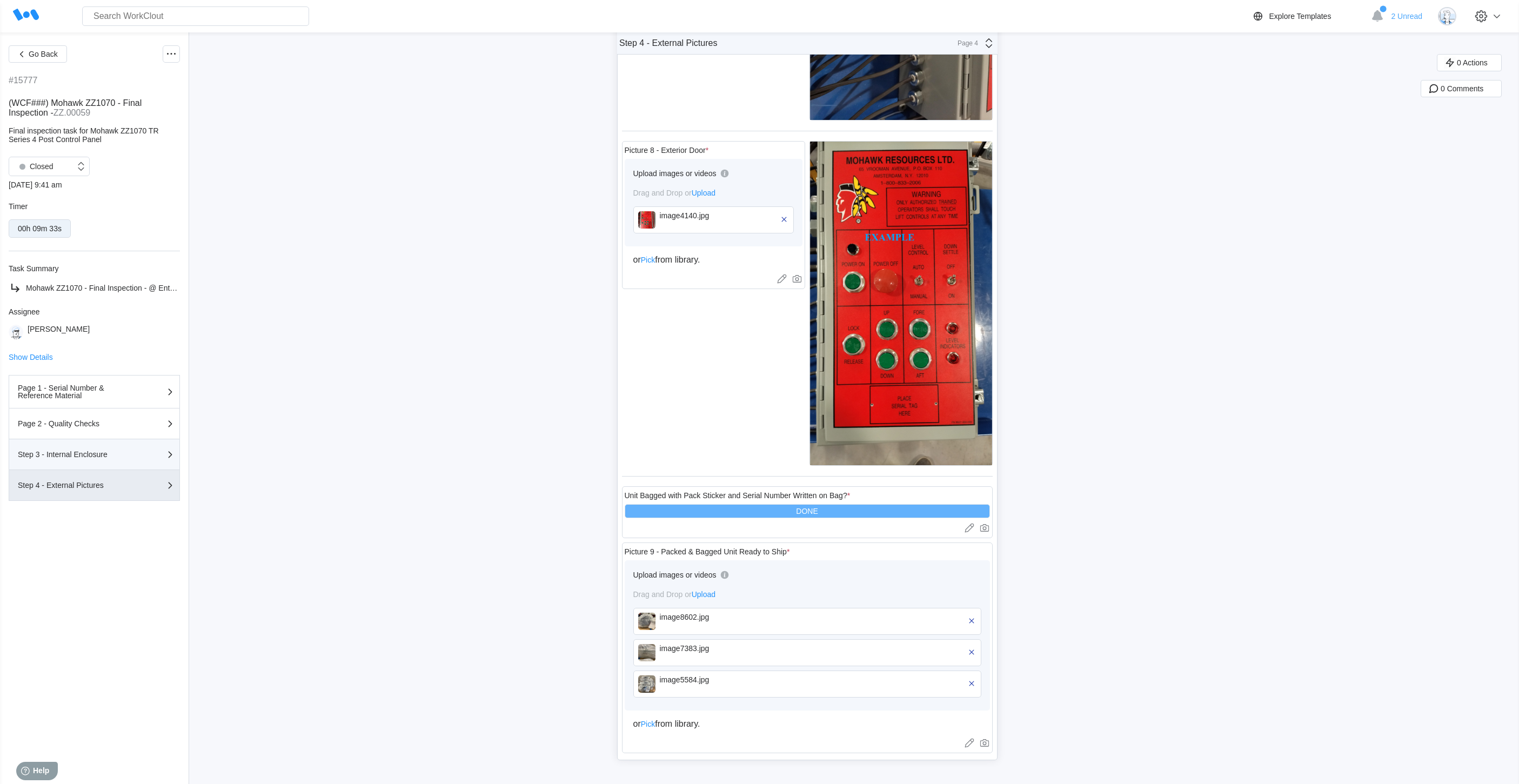
click at [79, 444] on button "Step 3 - Internal Enclosure" at bounding box center [94, 454] width 171 height 31
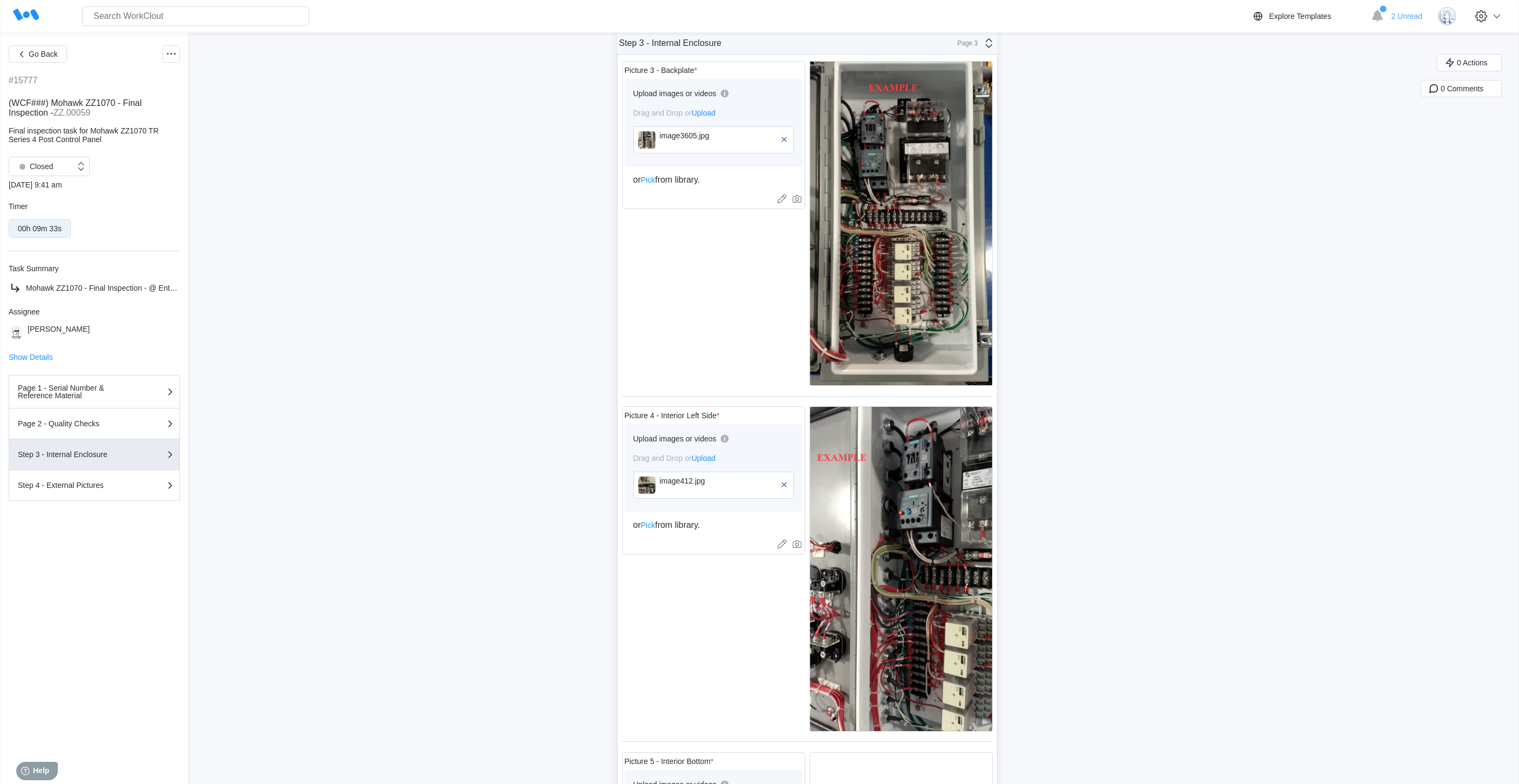
scroll to position [353, 0]
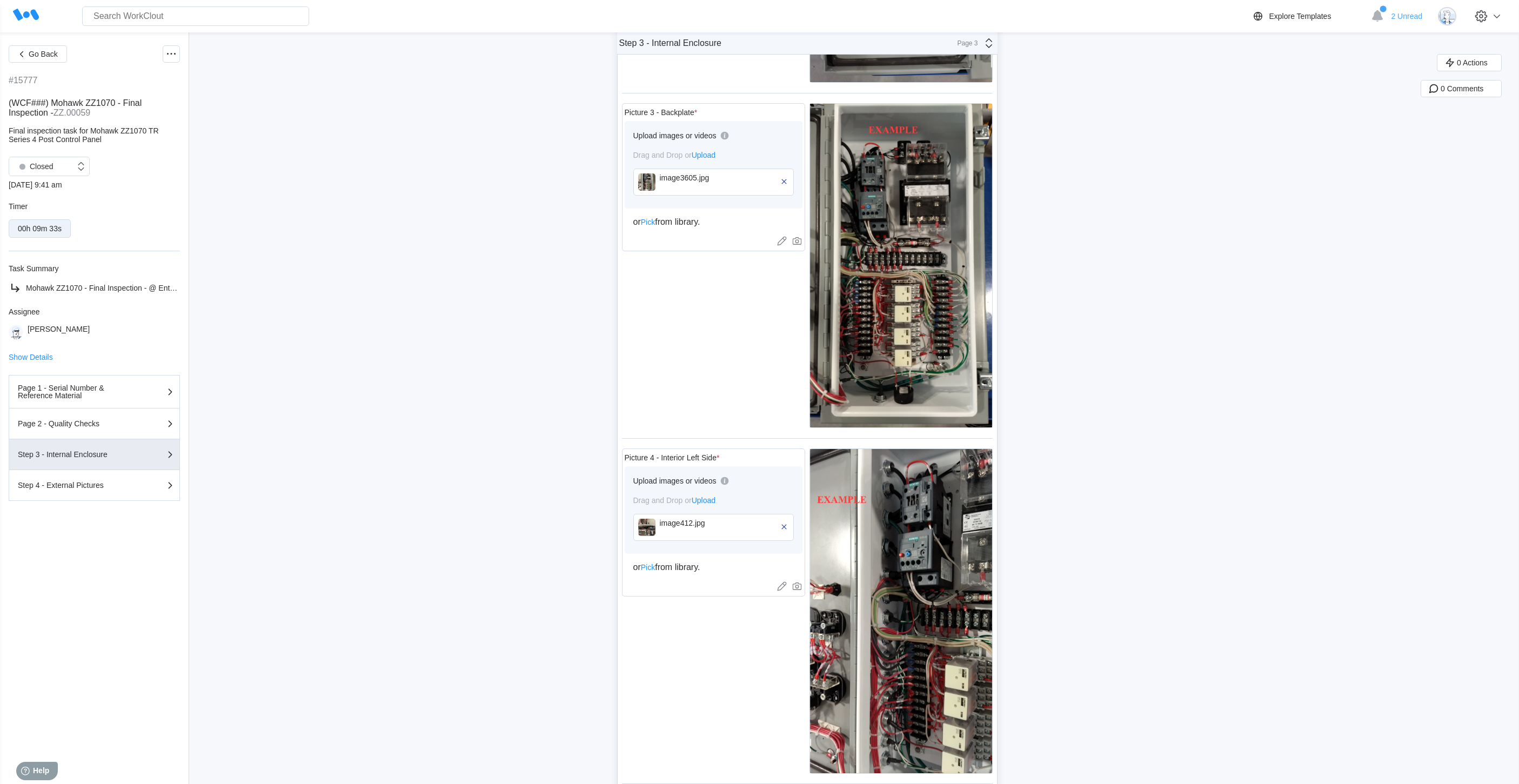
click at [707, 180] on div "image3605.jpg" at bounding box center [720, 177] width 119 height 9
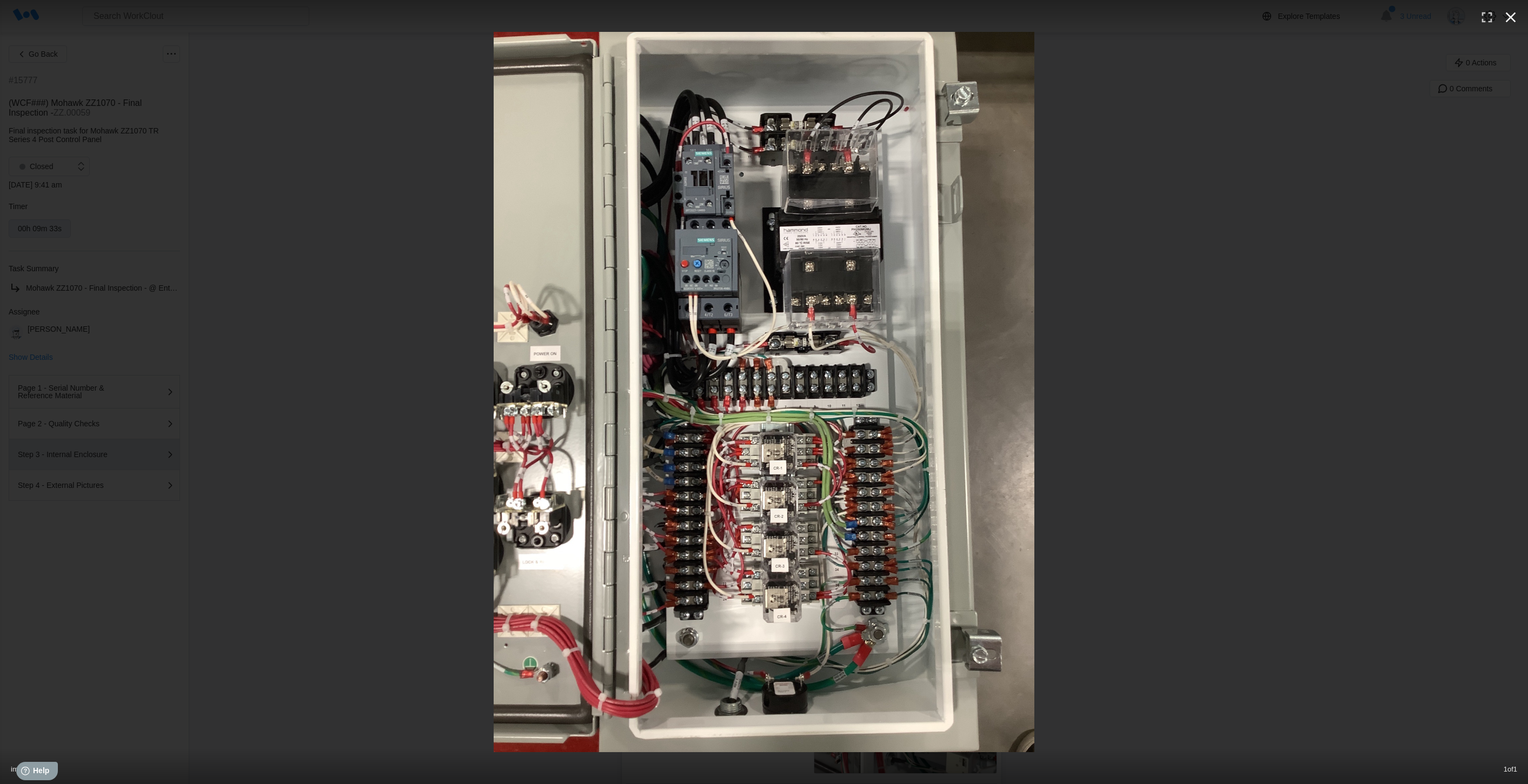
click at [1512, 17] on icon "button" at bounding box center [1510, 17] width 17 height 17
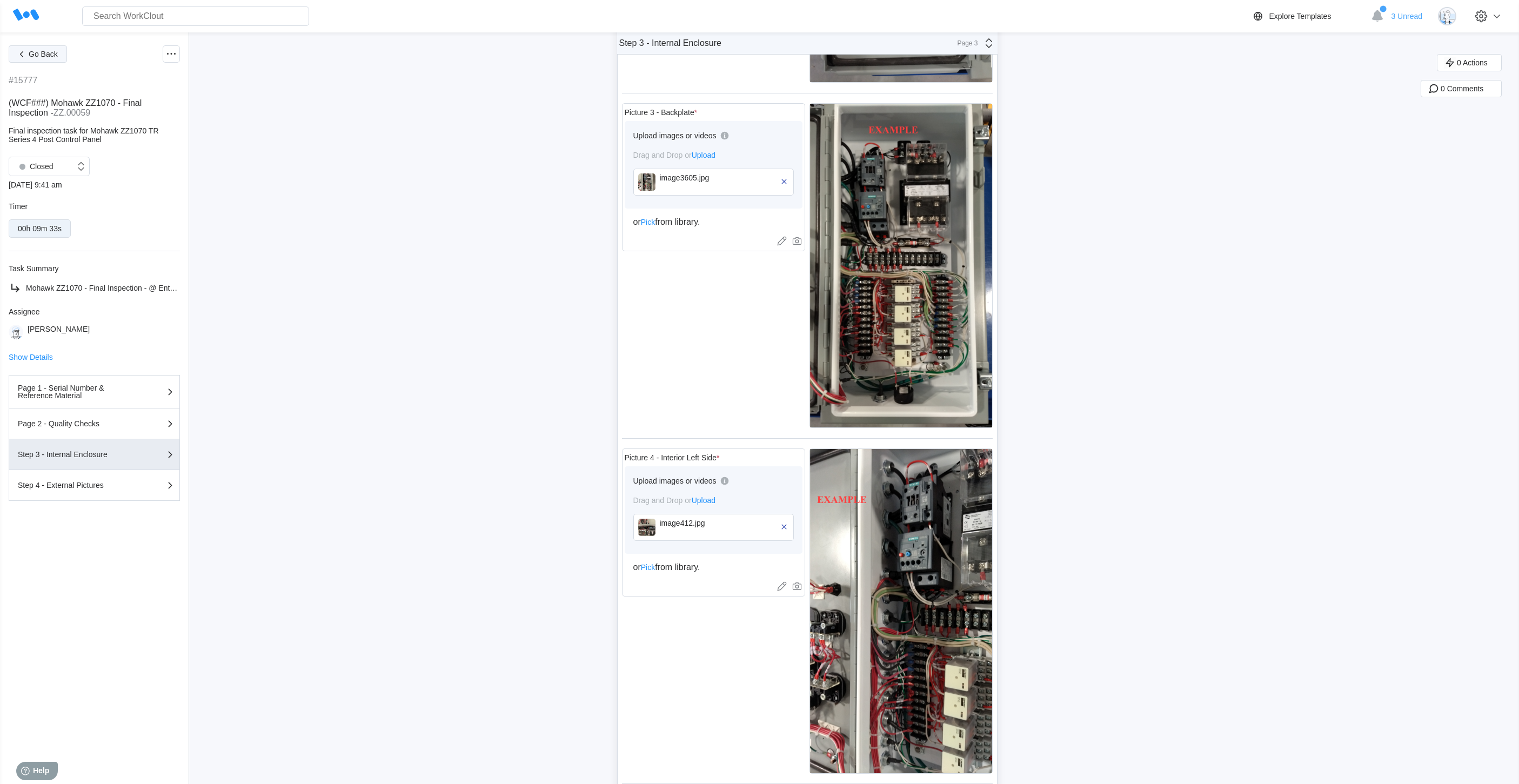
click at [37, 50] on span "Go Back" at bounding box center [43, 54] width 29 height 8
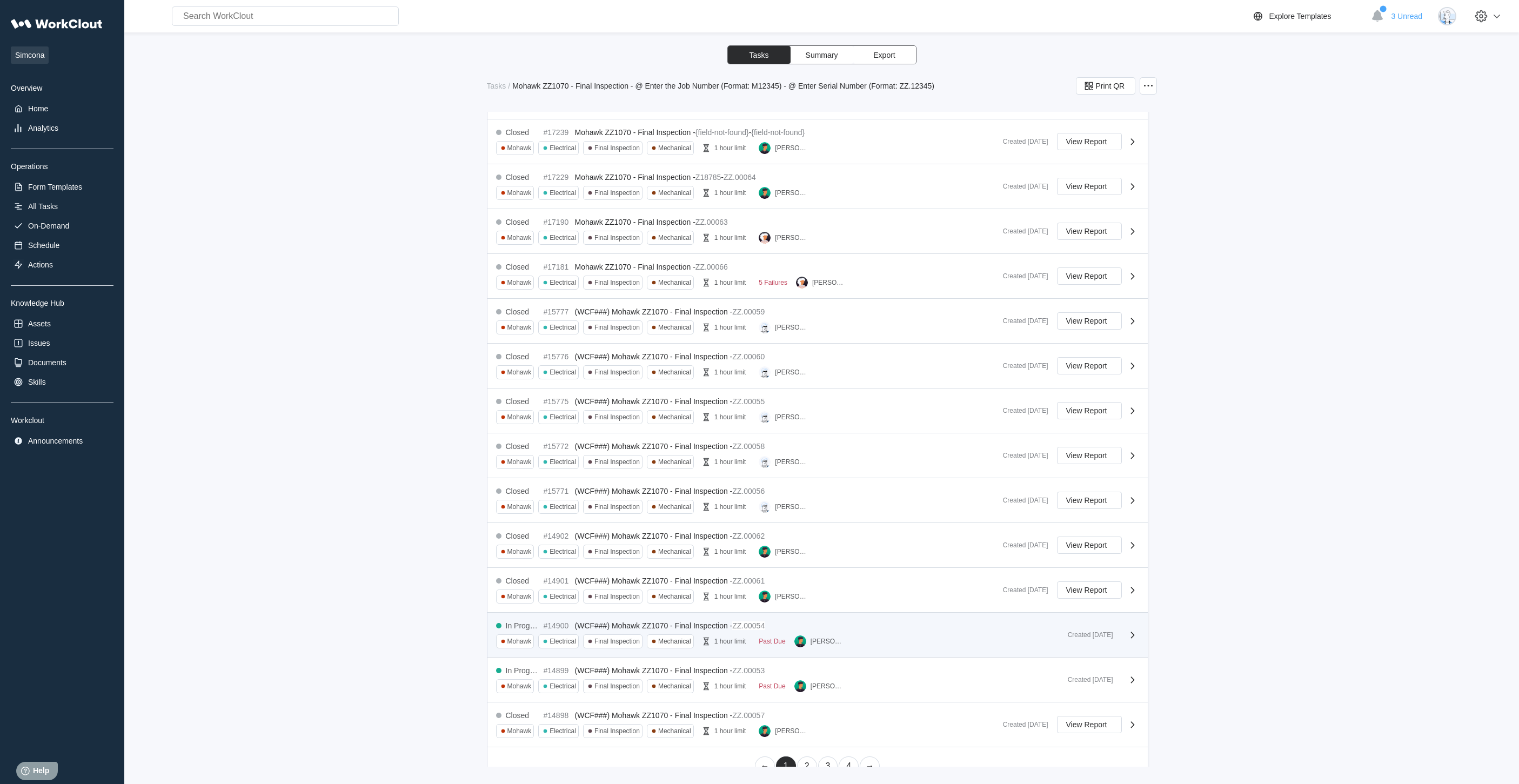
scroll to position [217, 0]
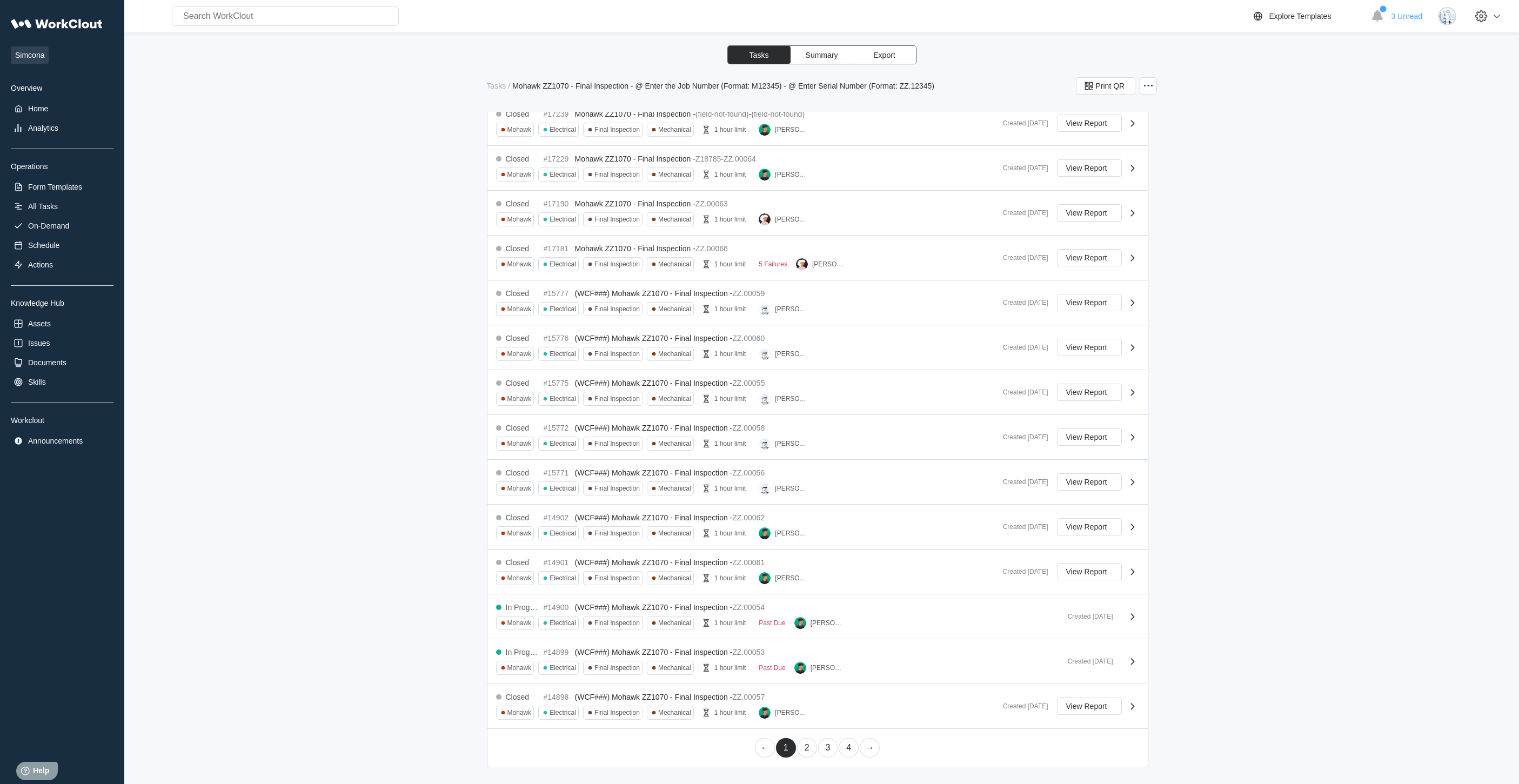
click at [801, 748] on link "2" at bounding box center [807, 747] width 20 height 20
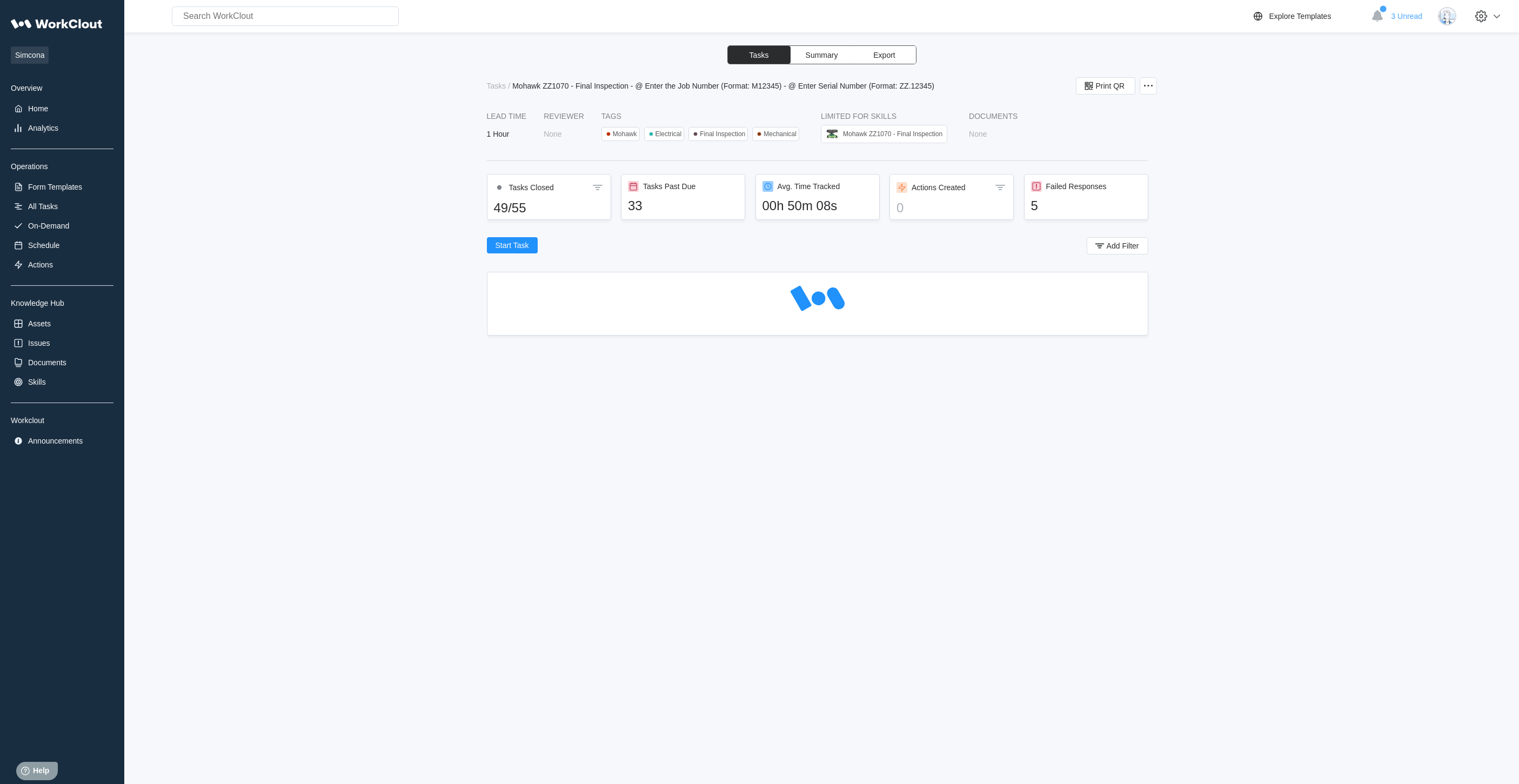
scroll to position [0, 0]
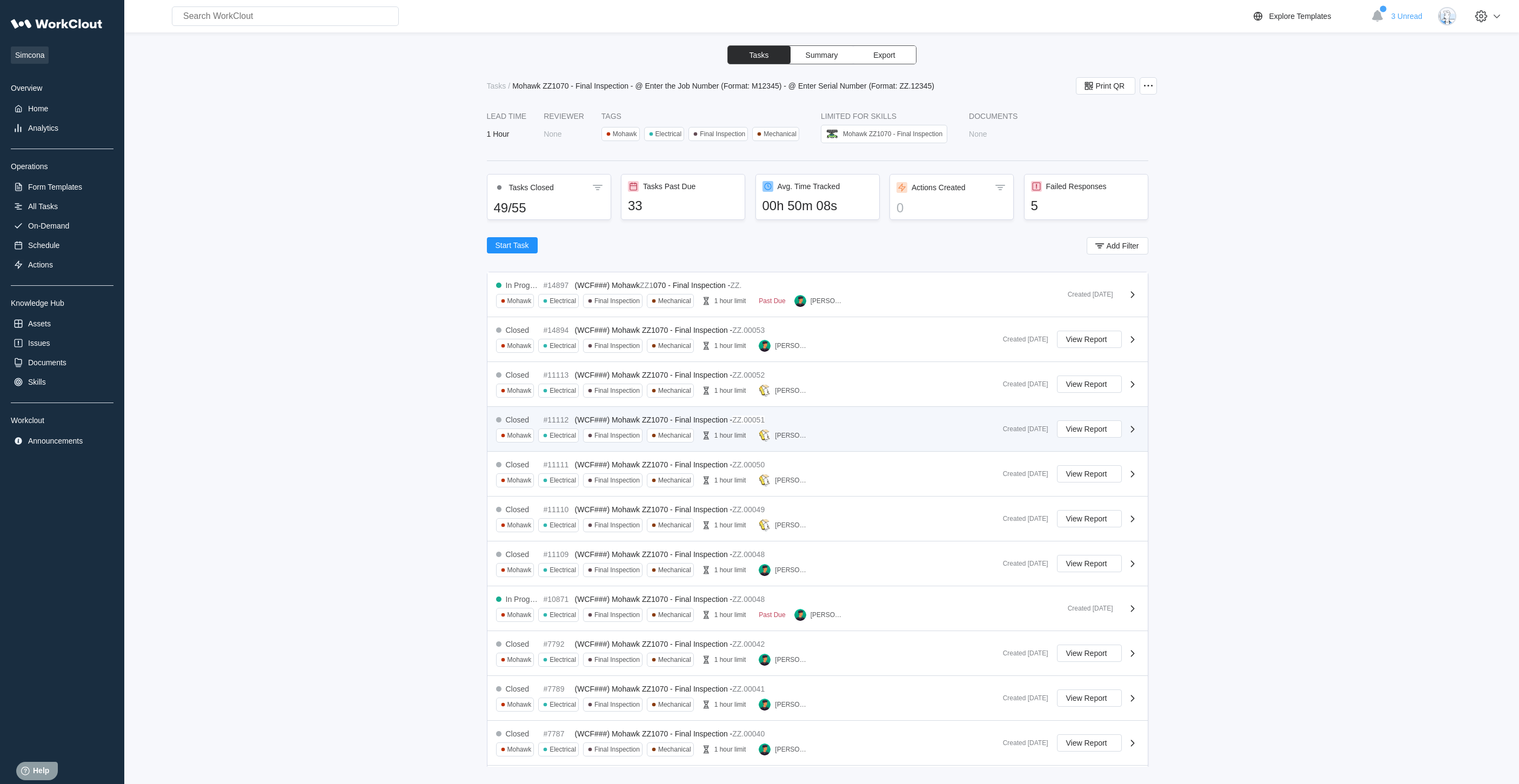
click at [836, 426] on div "Closed #11112 (WCF###) Mohawk ZZ1070 - Final Inspection - ZZ.00051 Mohawk Elect…" at bounding box center [744, 428] width 498 height 27
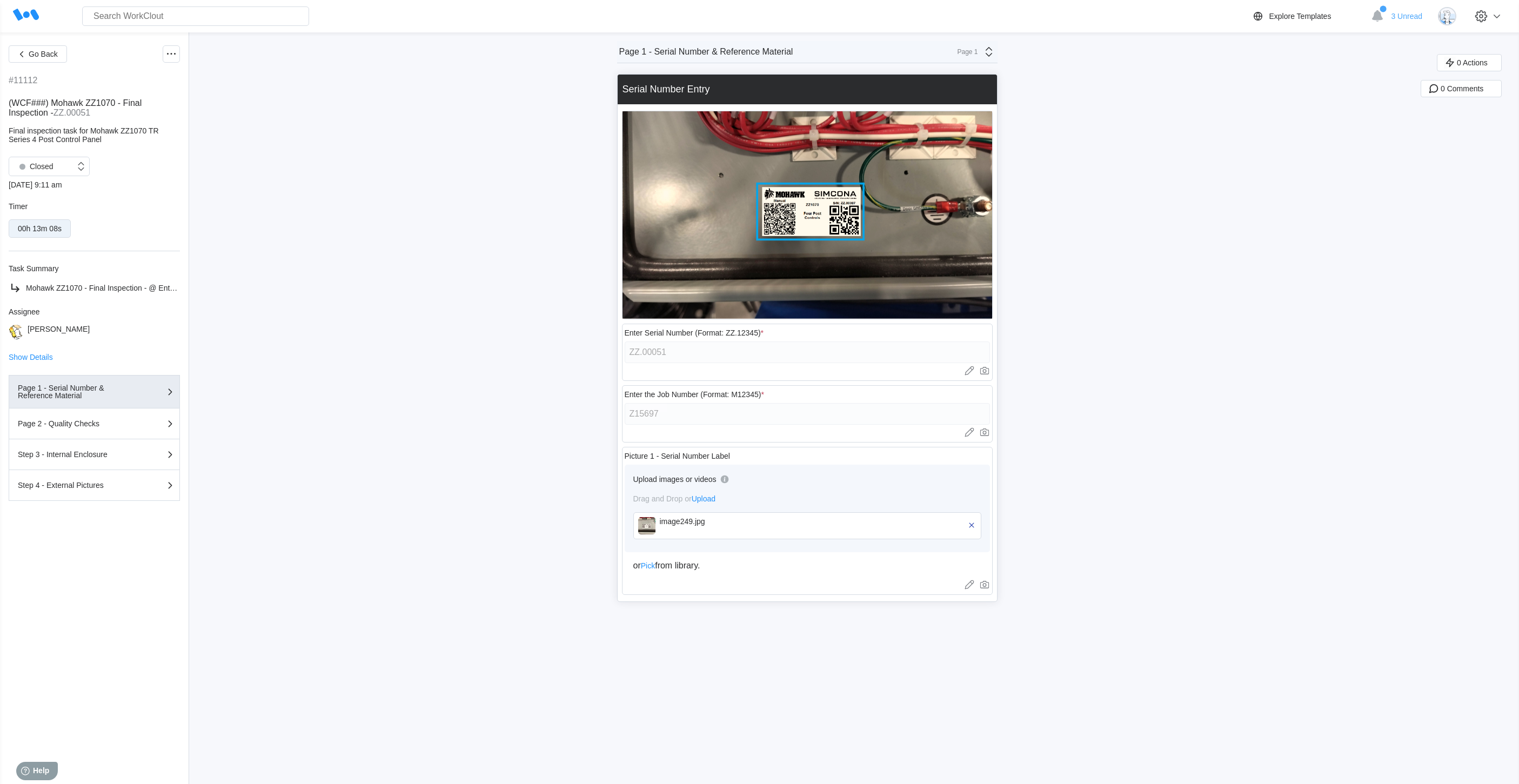
click at [725, 527] on div "image249.jpg" at bounding box center [722, 526] width 124 height 17
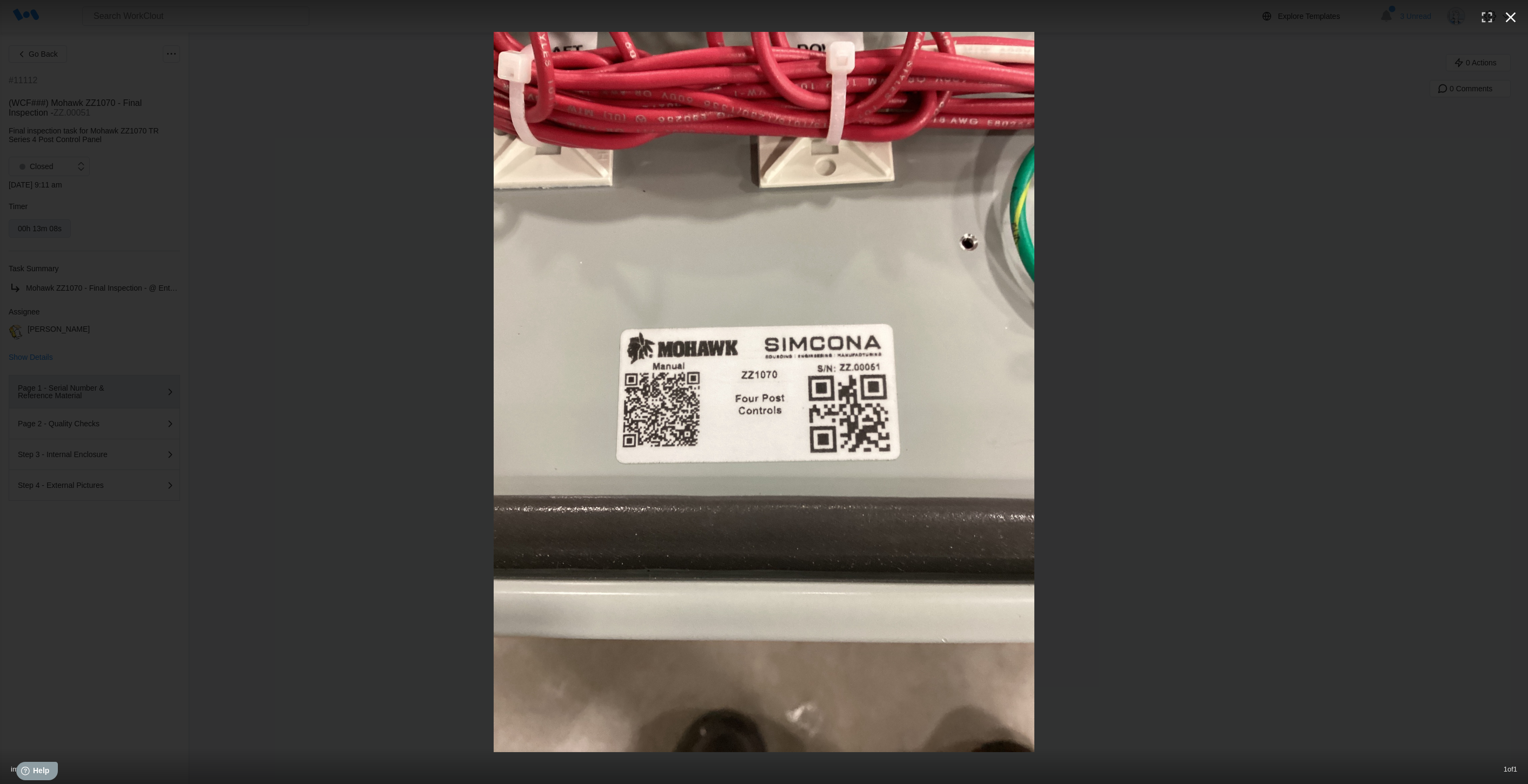
click at [1514, 15] on icon "button" at bounding box center [1510, 17] width 17 height 17
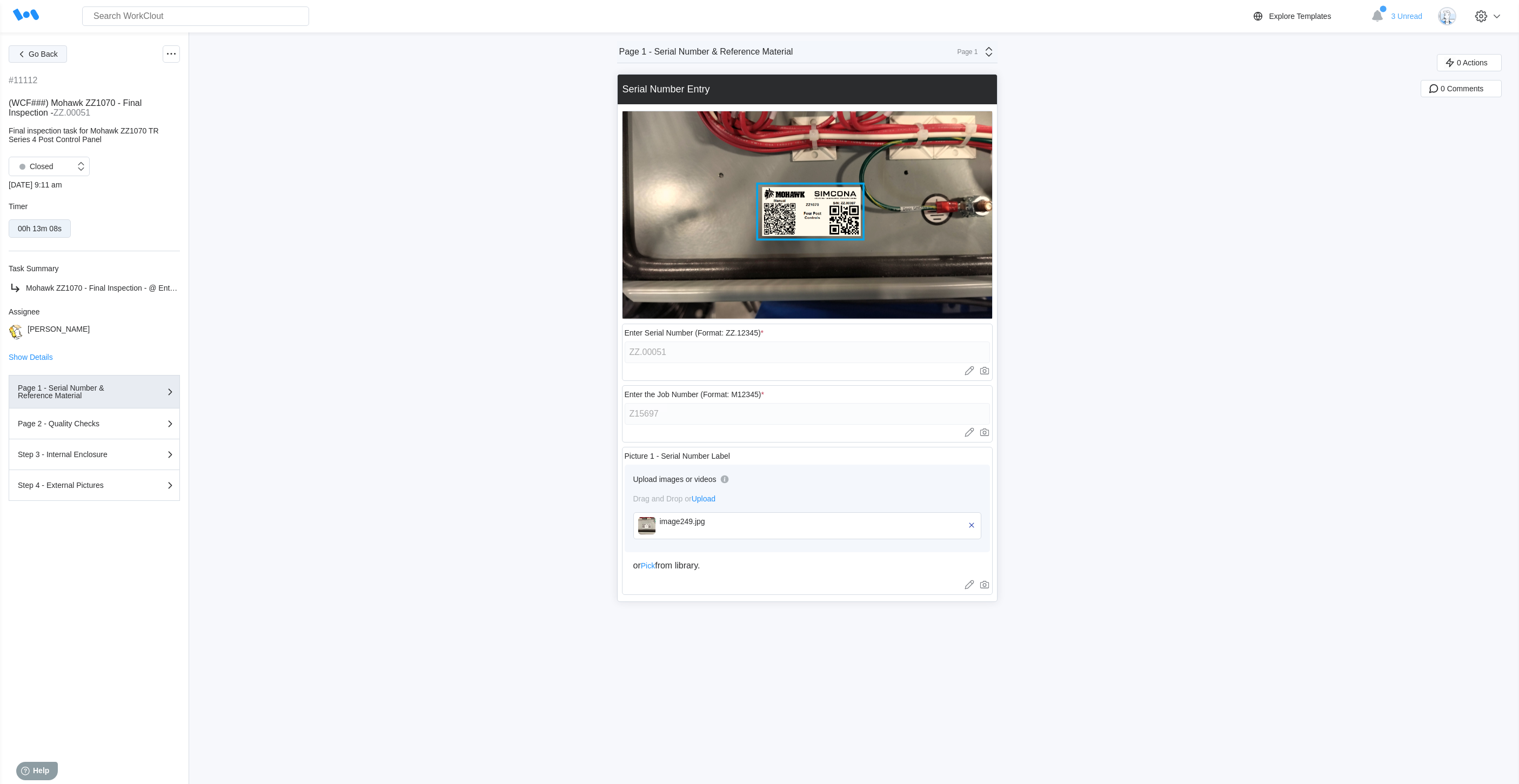
click at [33, 58] on span "Go Back" at bounding box center [43, 54] width 29 height 8
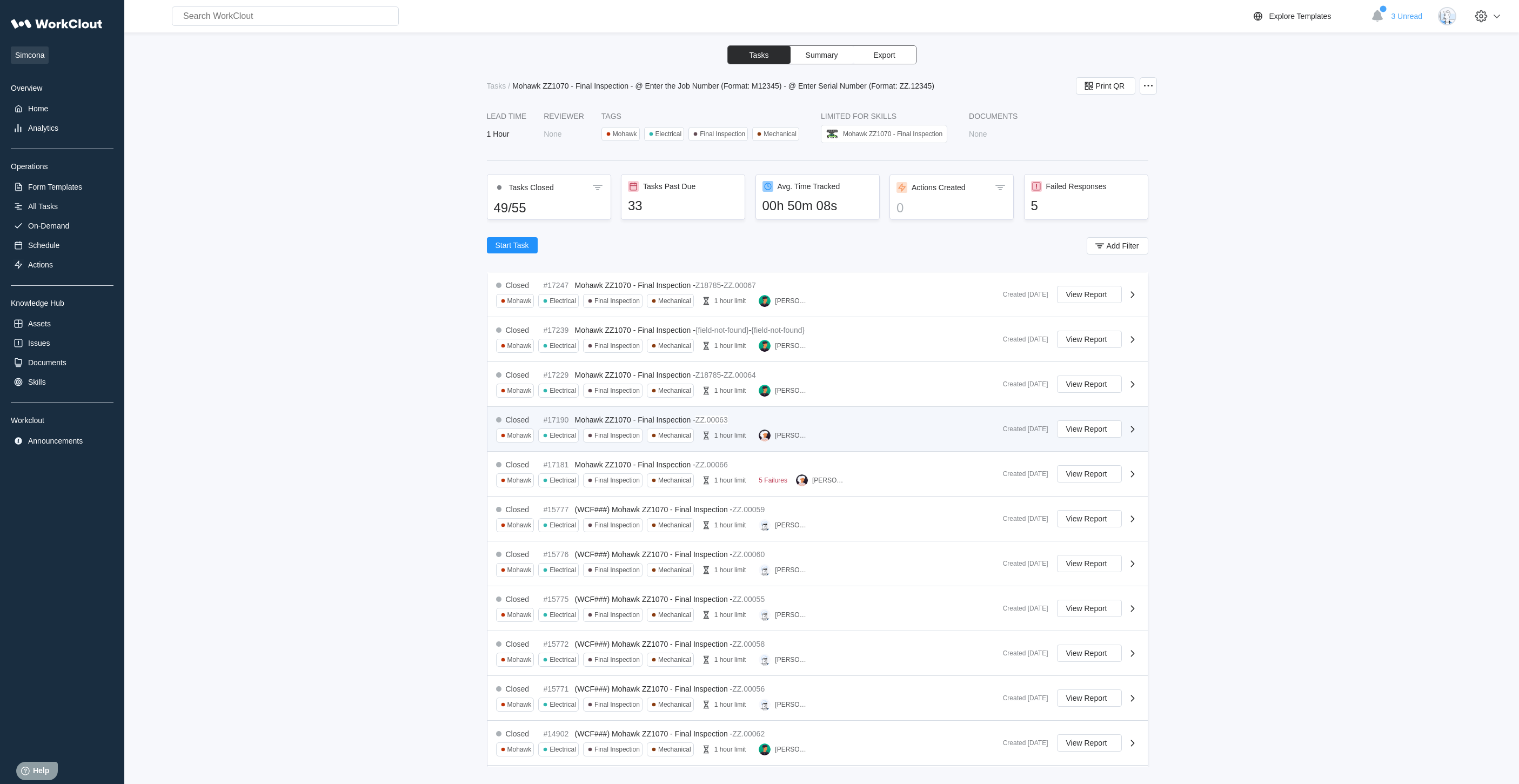
click at [846, 429] on div "Closed #17190 Mohawk ZZ1070 - Final Inspection - ZZ.00063 Mohawk Electrical Fin…" at bounding box center [744, 428] width 498 height 27
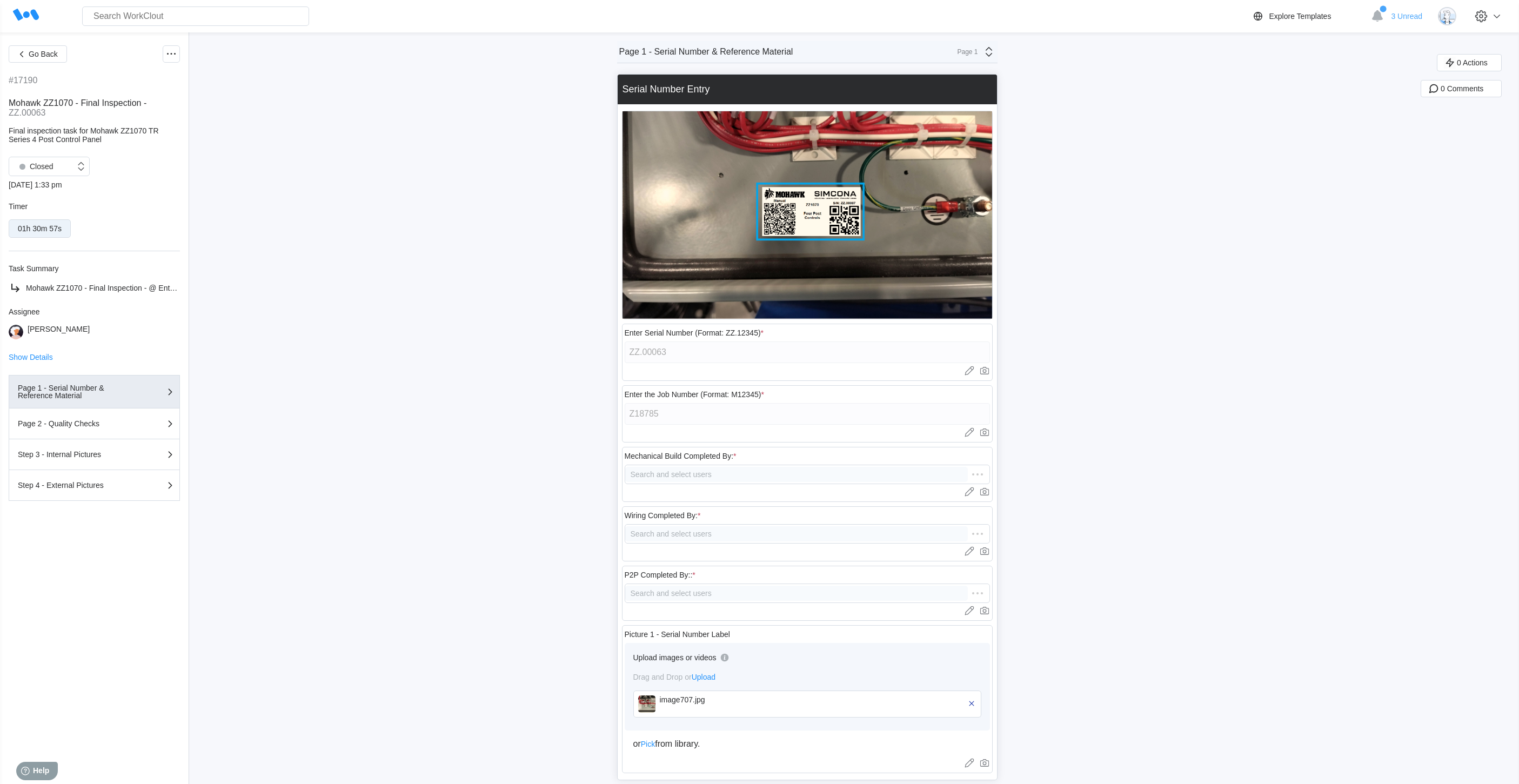
click at [82, 562] on div "Go Back #17190 Mohawk ZZ1070 - Final Inspection - ZZ.00063 Final inspection tas…" at bounding box center [94, 408] width 171 height 725
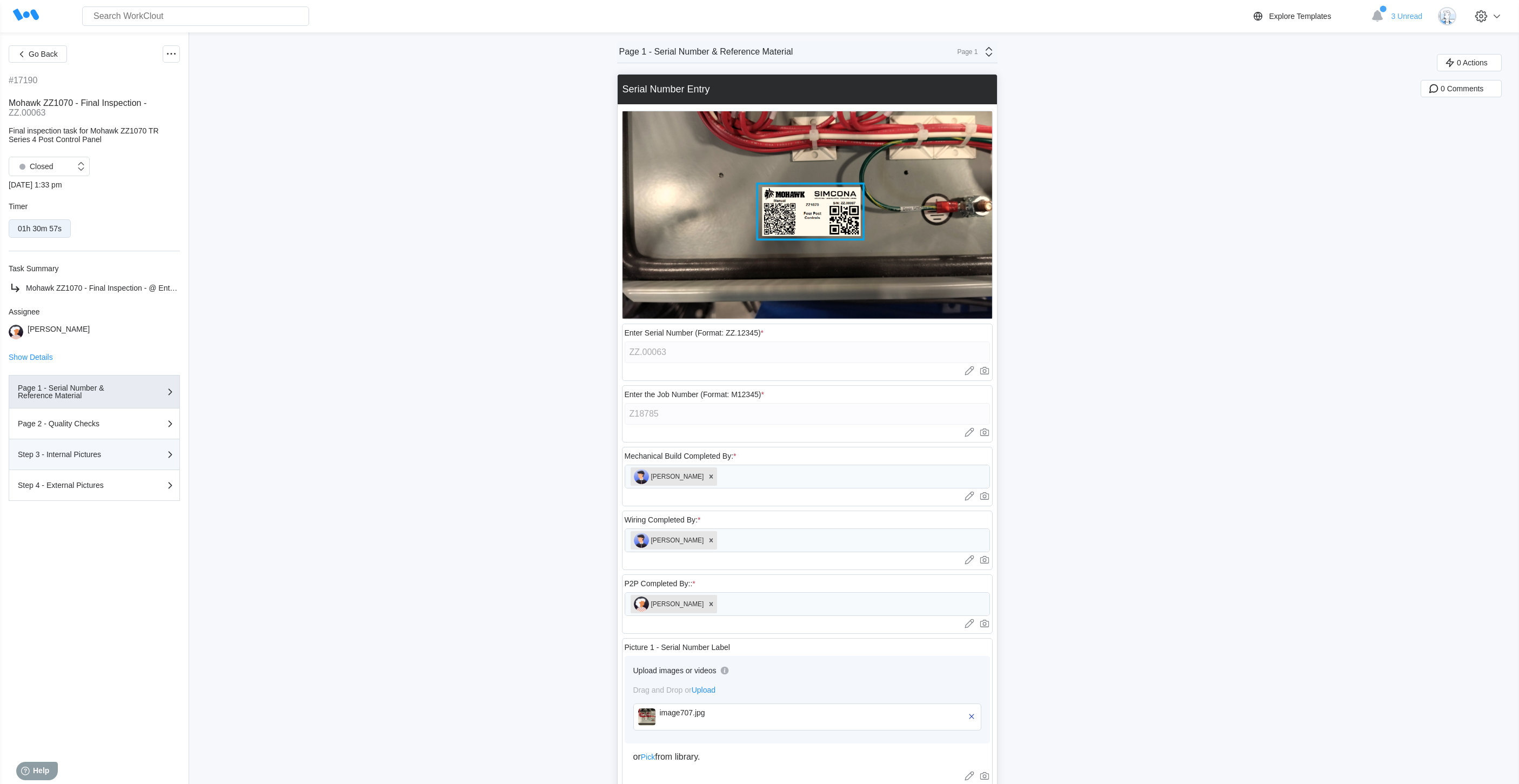
click at [71, 457] on div "Step 3 - Internal Pictures" at bounding box center [72, 454] width 108 height 8
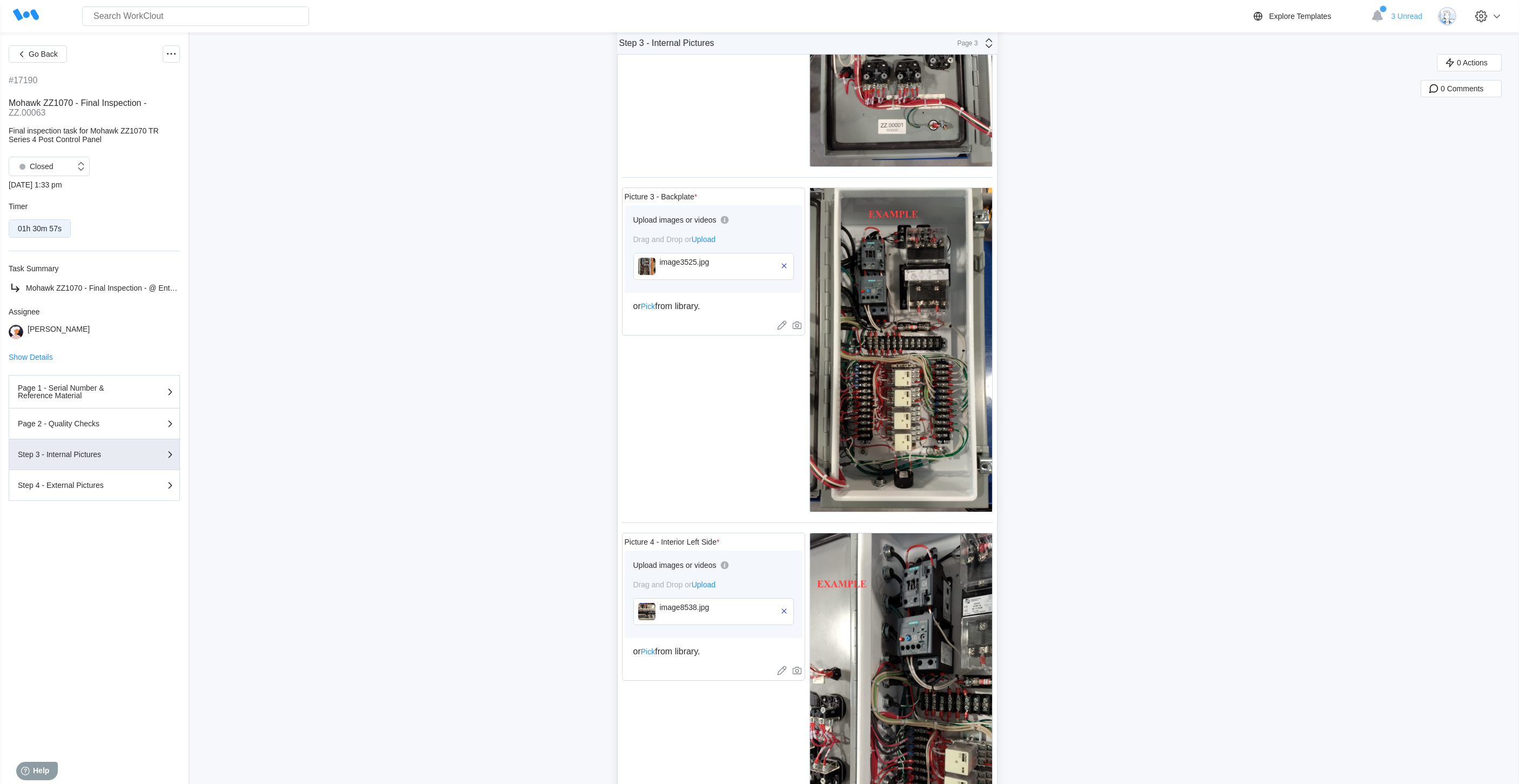
scroll to position [270, 0]
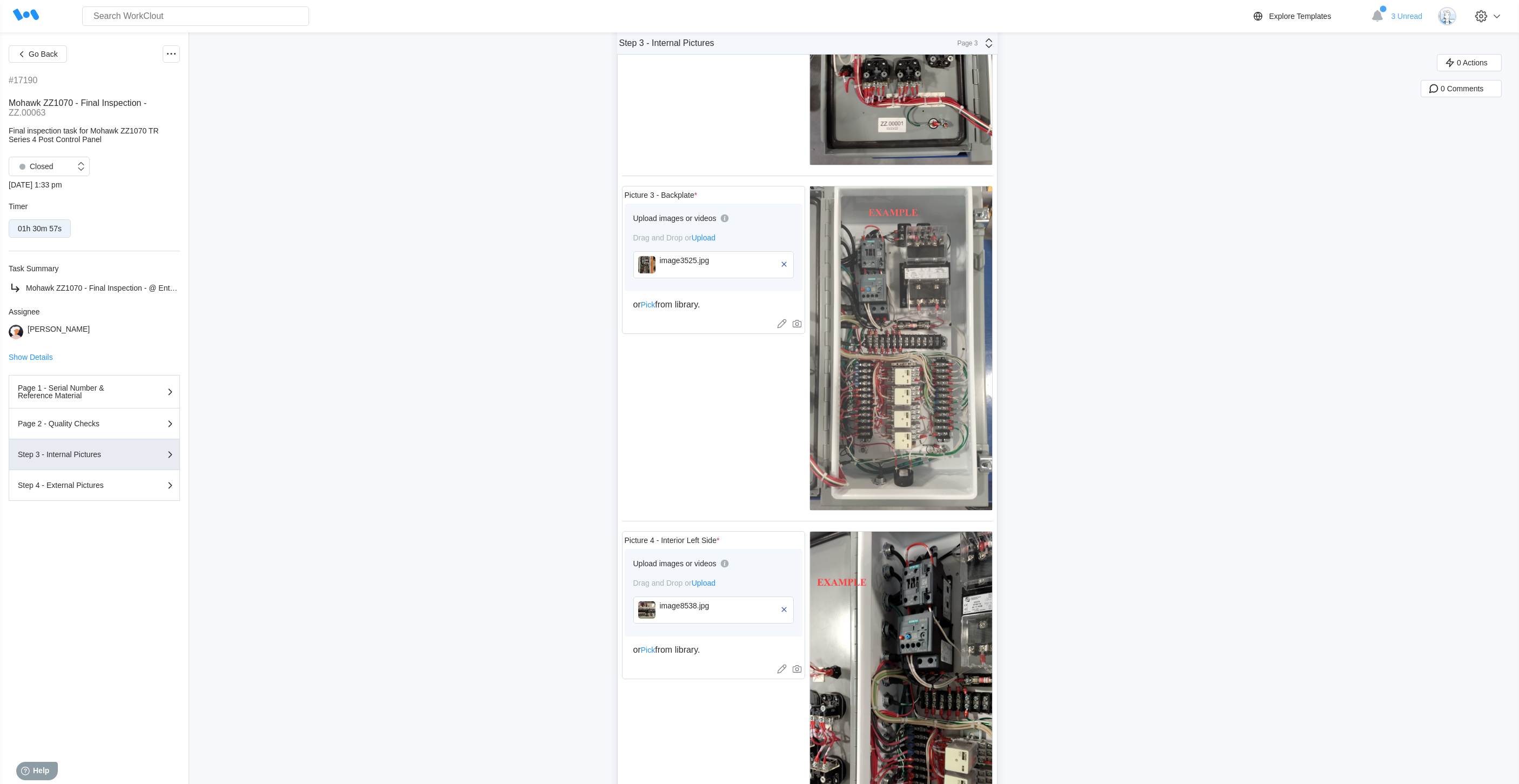
click at [882, 392] on img at bounding box center [900, 348] width 183 height 323
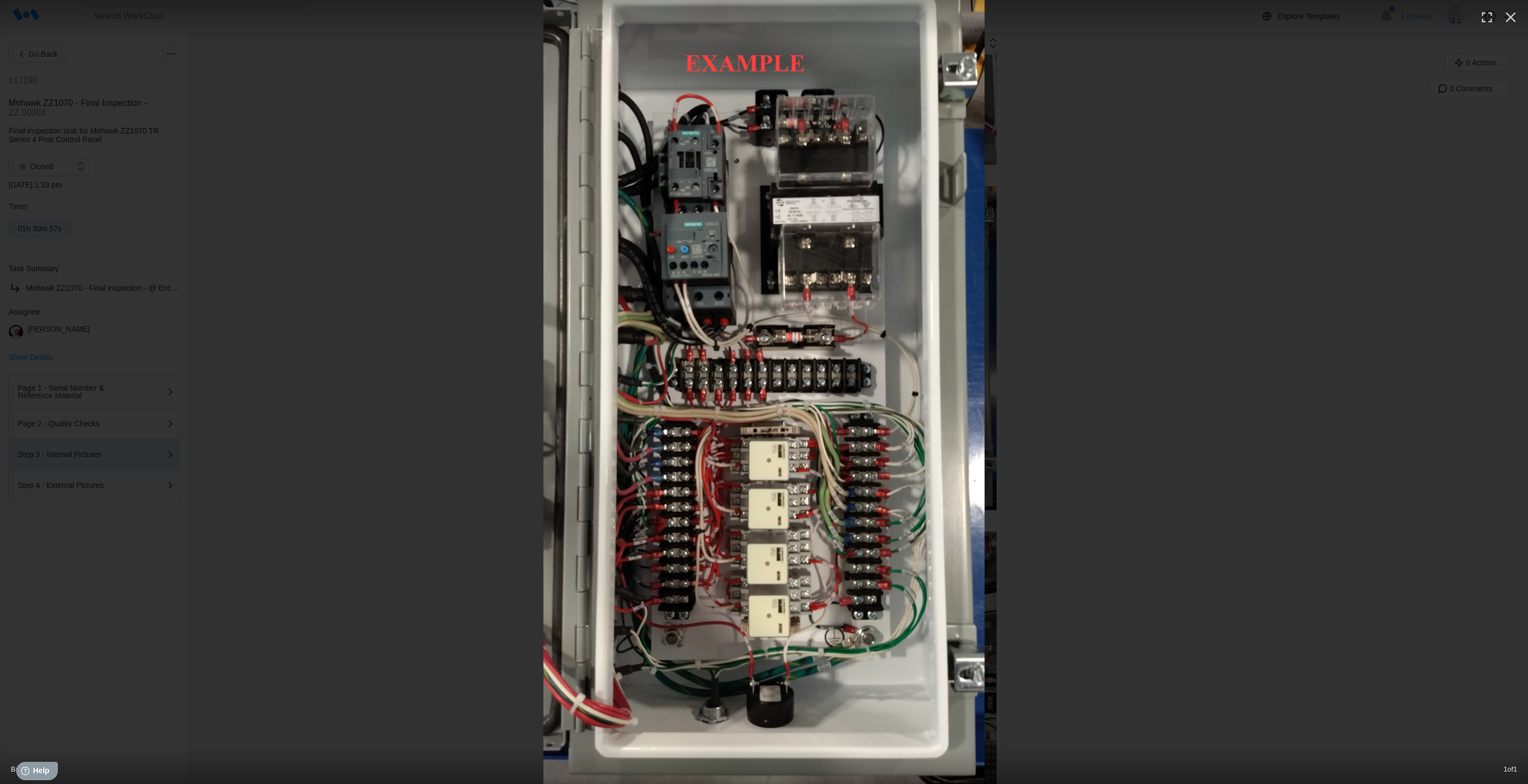
click at [661, 430] on img at bounding box center [764, 392] width 441 height 784
click at [1510, 17] on icon "button" at bounding box center [1510, 17] width 10 height 10
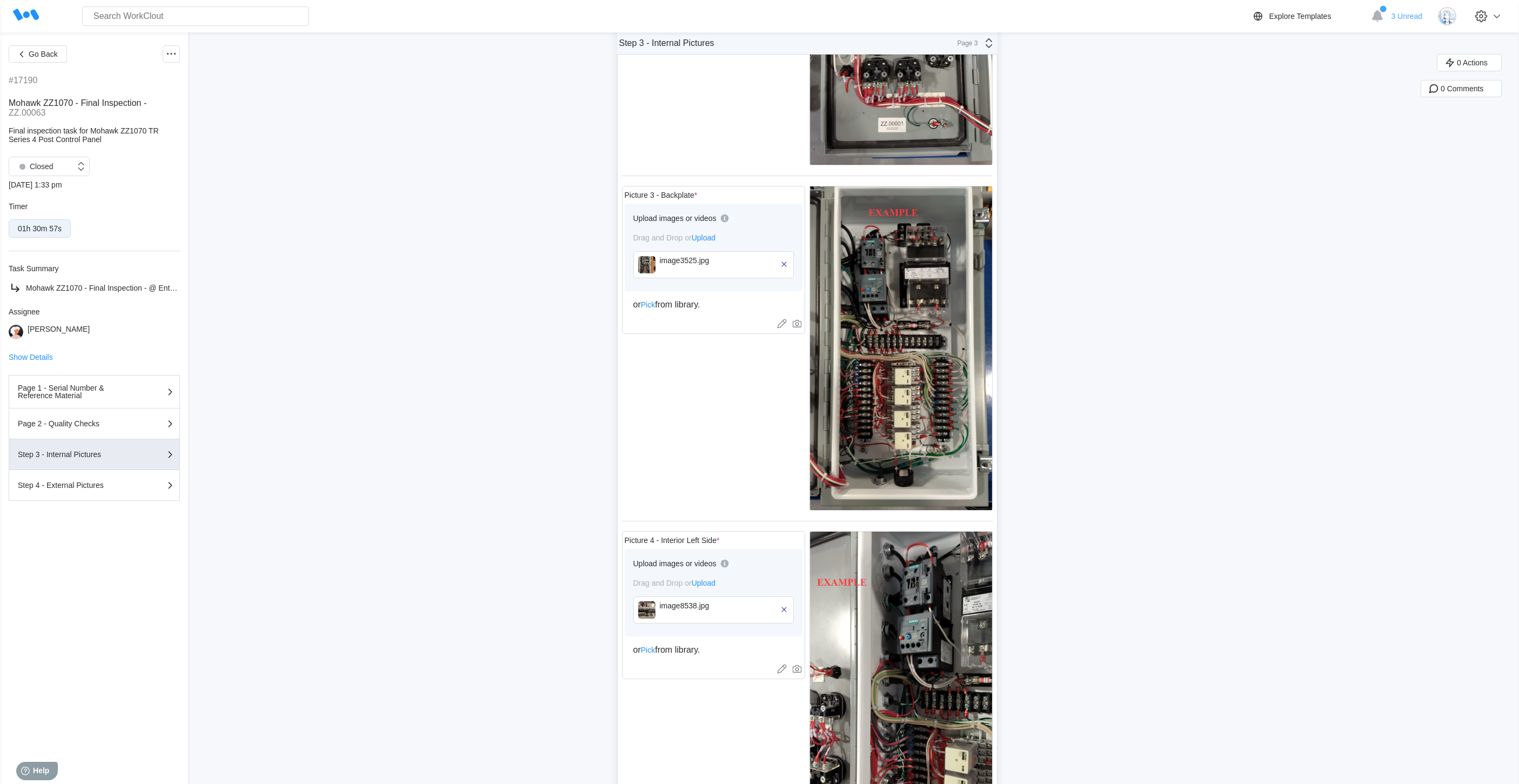
click at [690, 263] on div "image3525.jpg" at bounding box center [720, 260] width 119 height 9
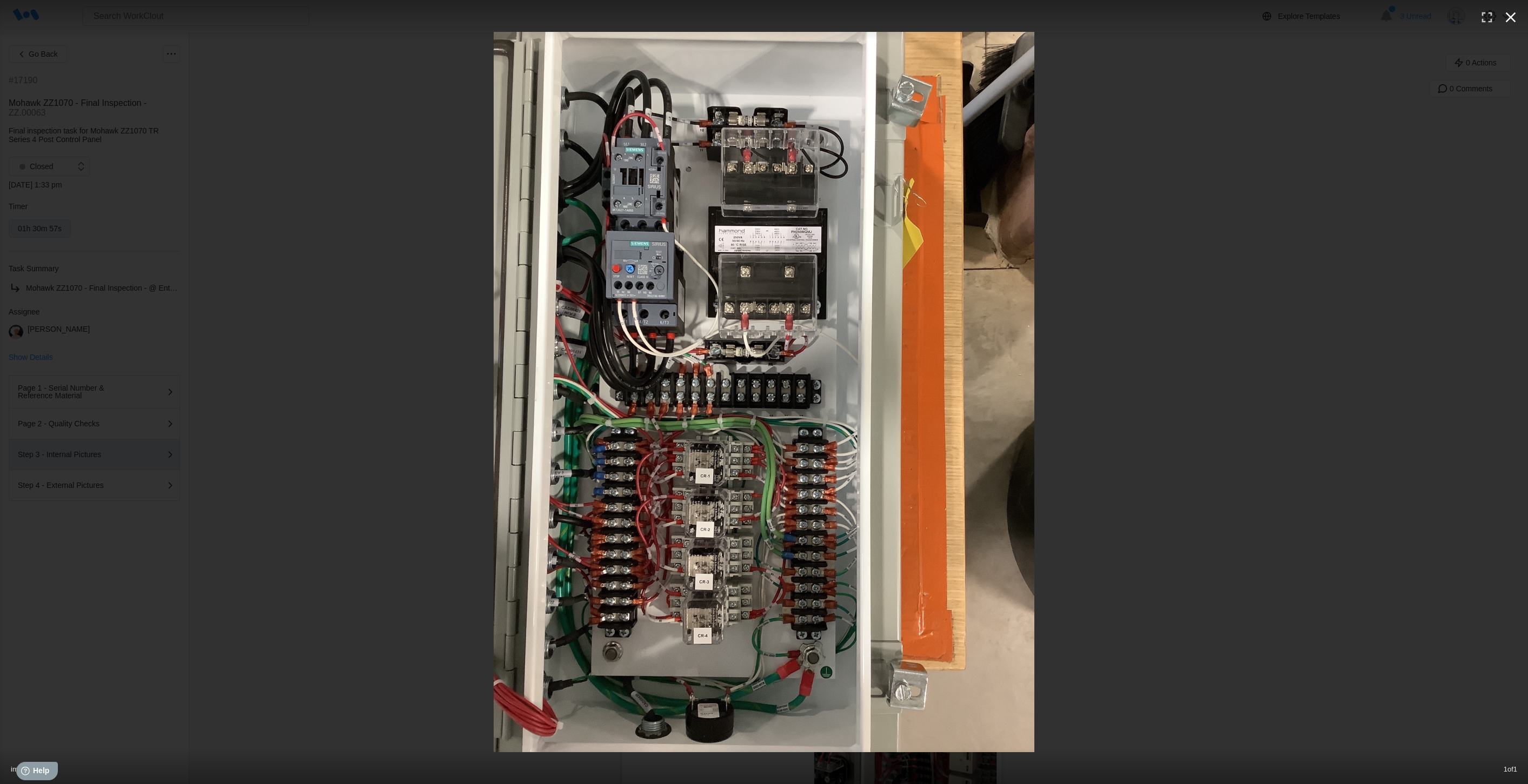
click at [1510, 21] on icon "button" at bounding box center [1510, 17] width 17 height 17
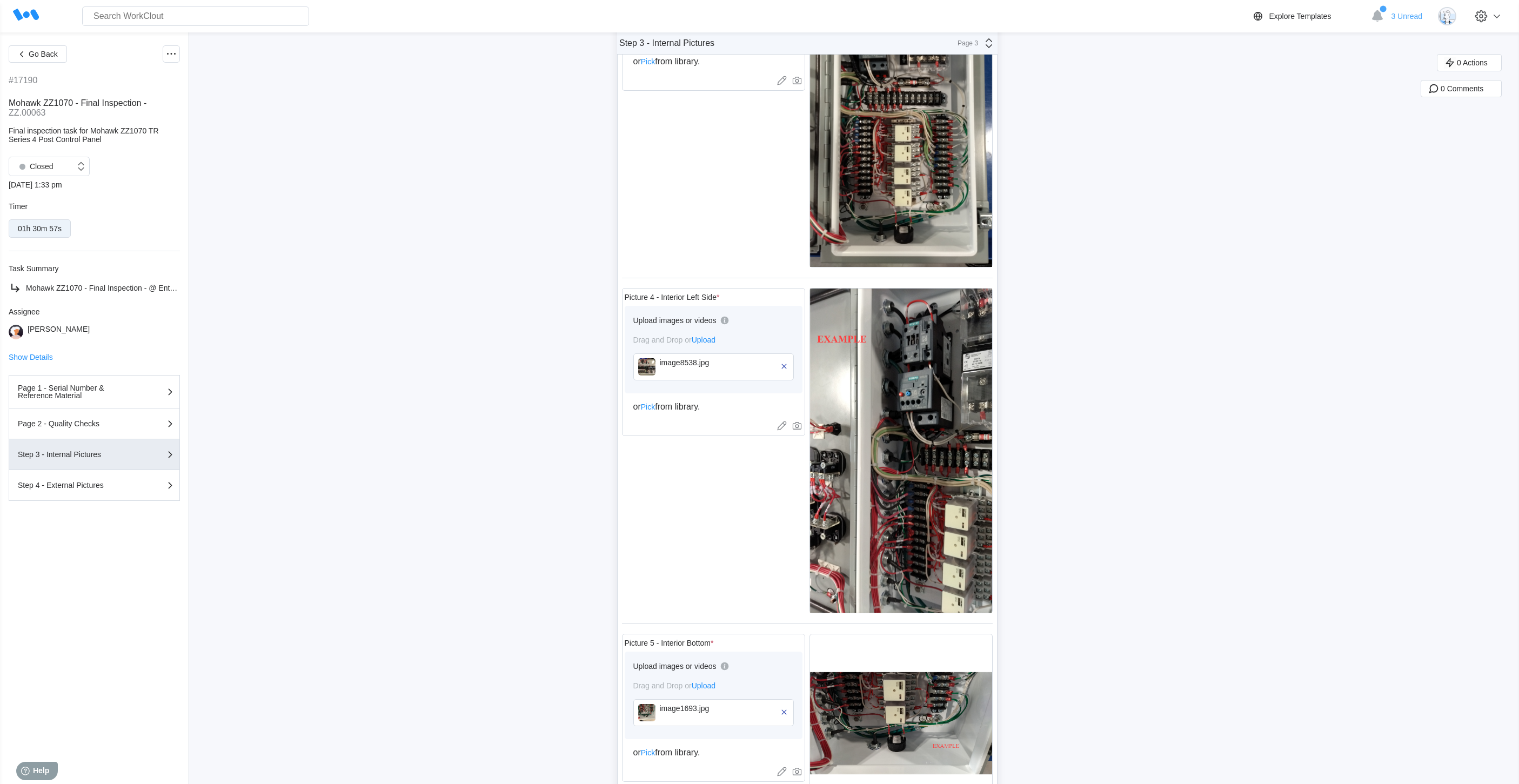
scroll to position [540, 0]
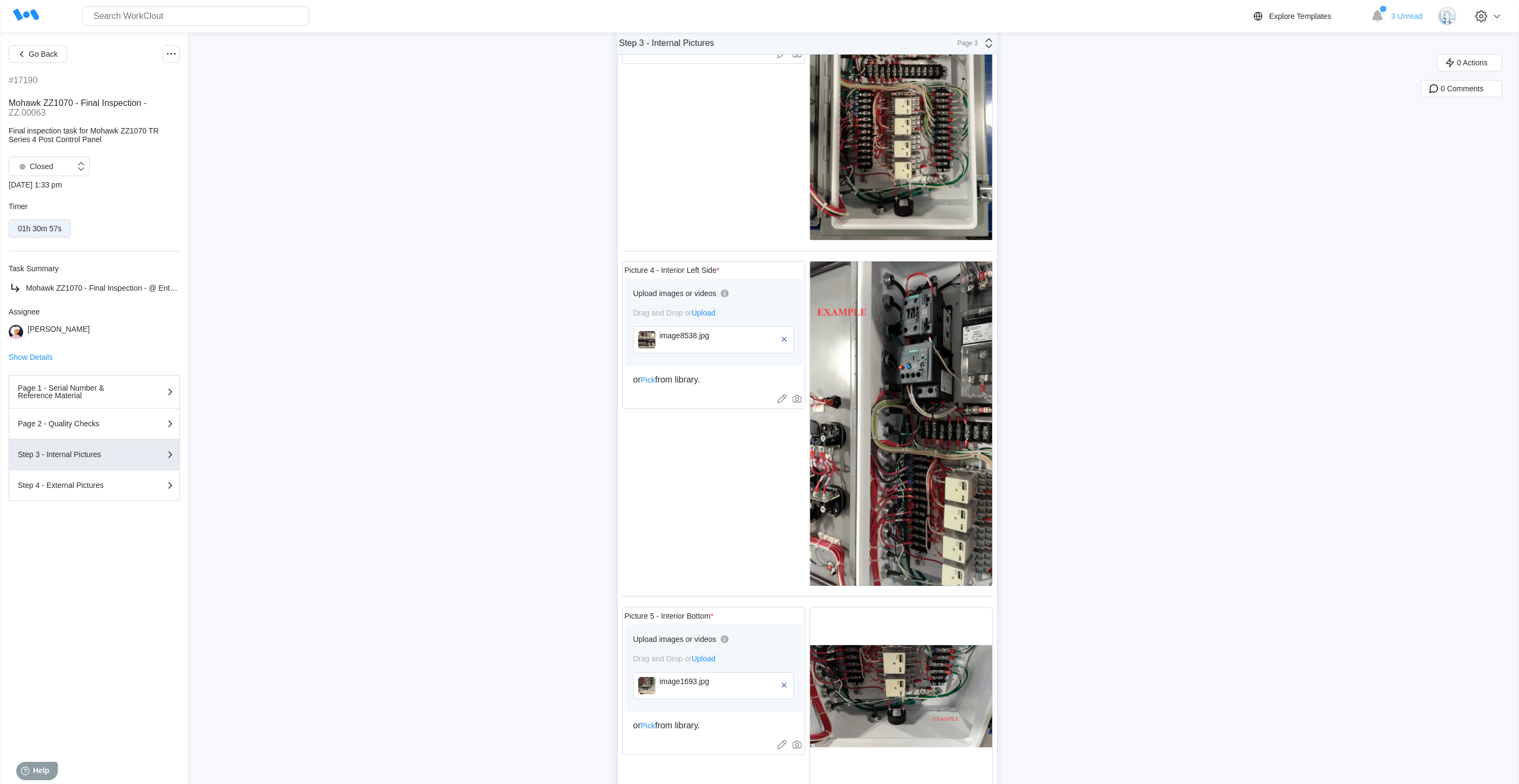
click at [675, 331] on div "image8538.jpg" at bounding box center [714, 340] width 161 height 27
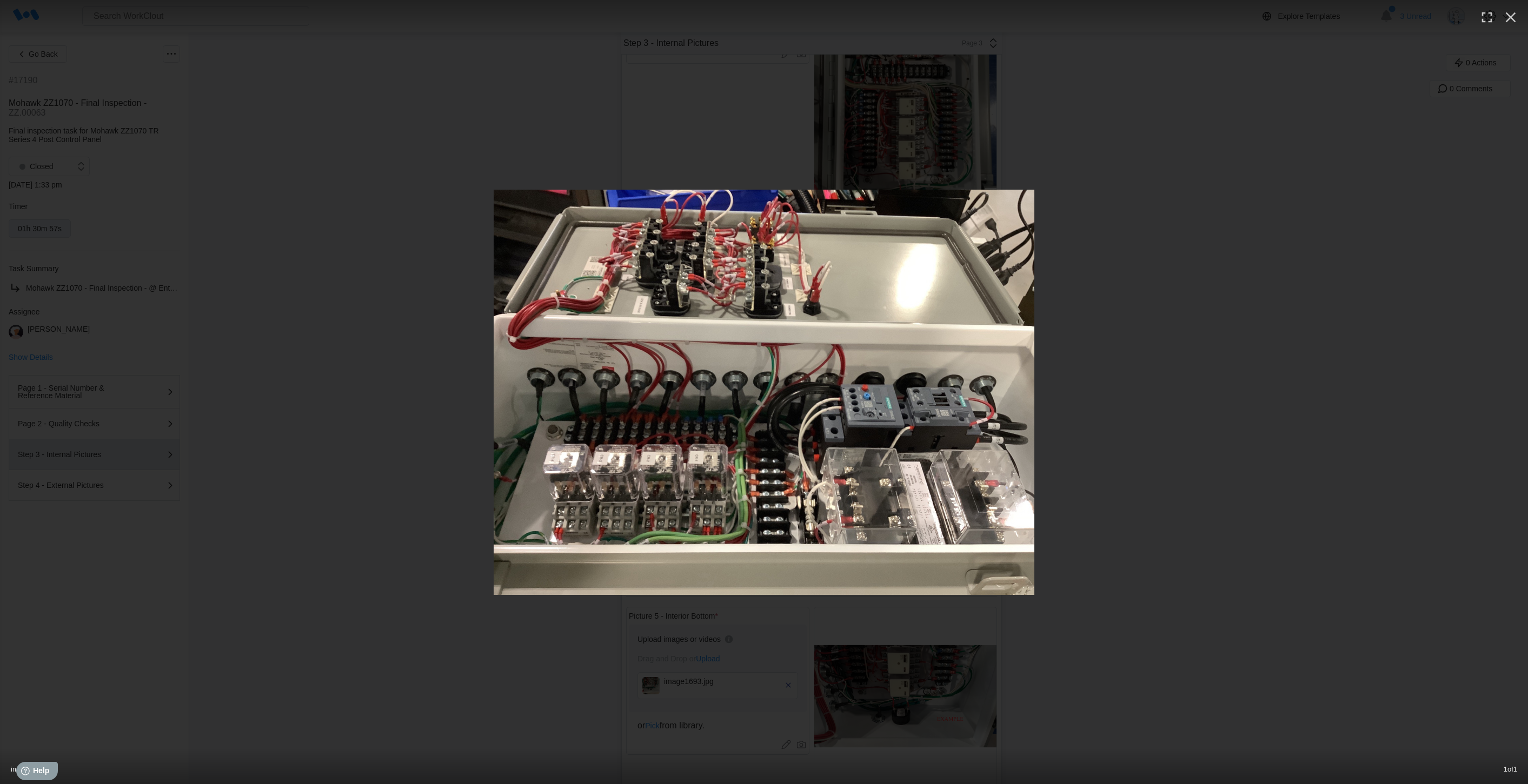
click at [718, 428] on img at bounding box center [764, 392] width 540 height 405
click at [1507, 17] on icon "button" at bounding box center [1510, 17] width 17 height 17
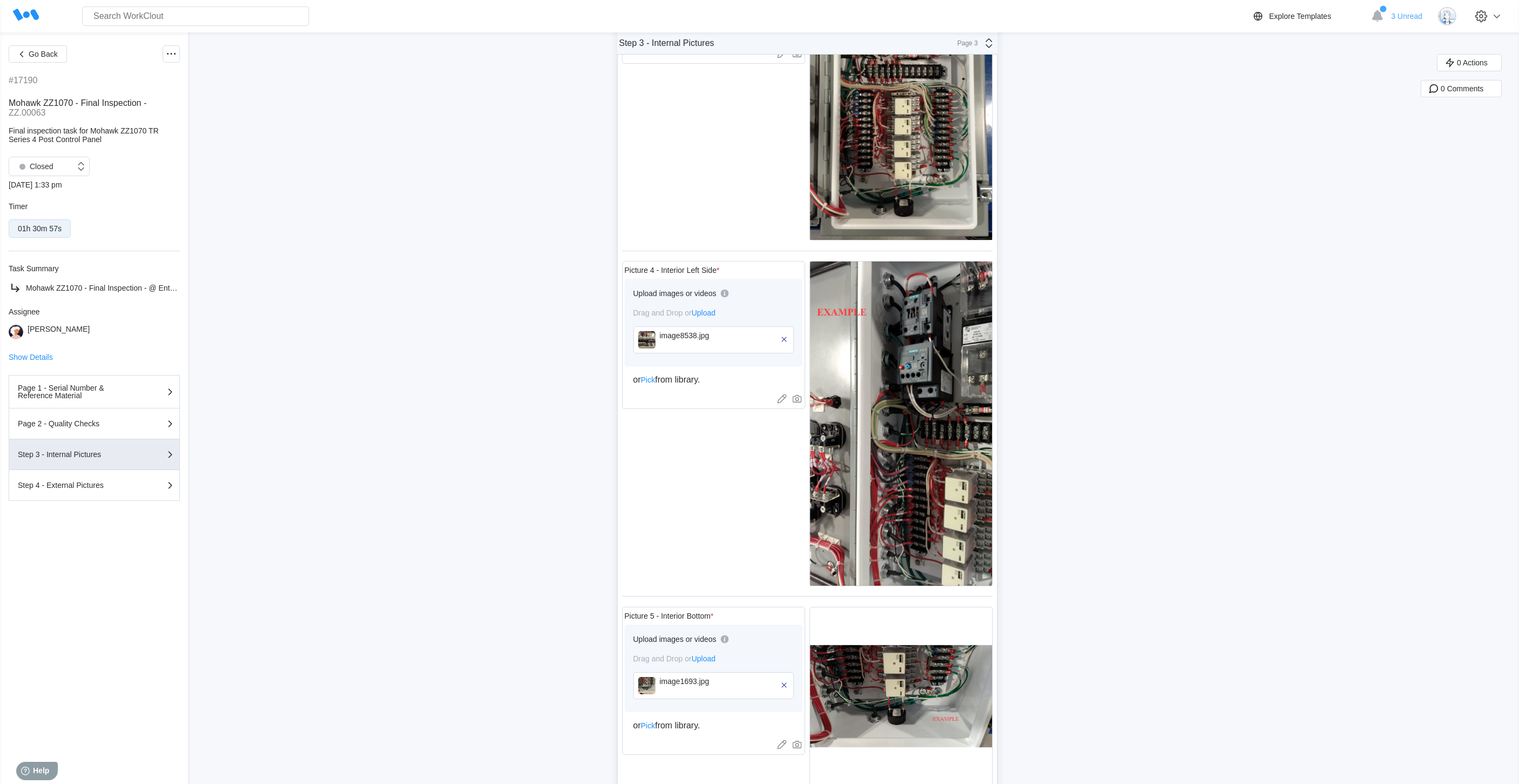
click at [31, 14] on icon at bounding box center [26, 14] width 26 height 26
